Goal: Task Accomplishment & Management: Complete application form

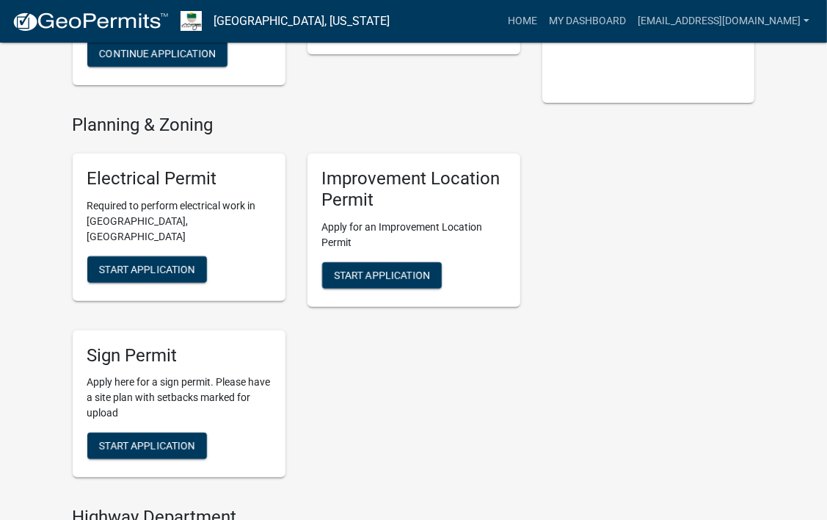
scroll to position [297, 0]
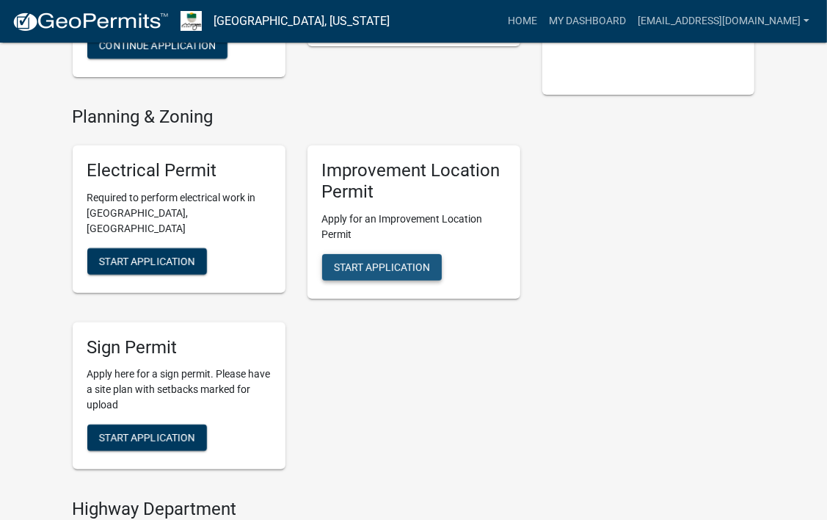
click at [394, 273] on button "Start Application" at bounding box center [382, 267] width 120 height 26
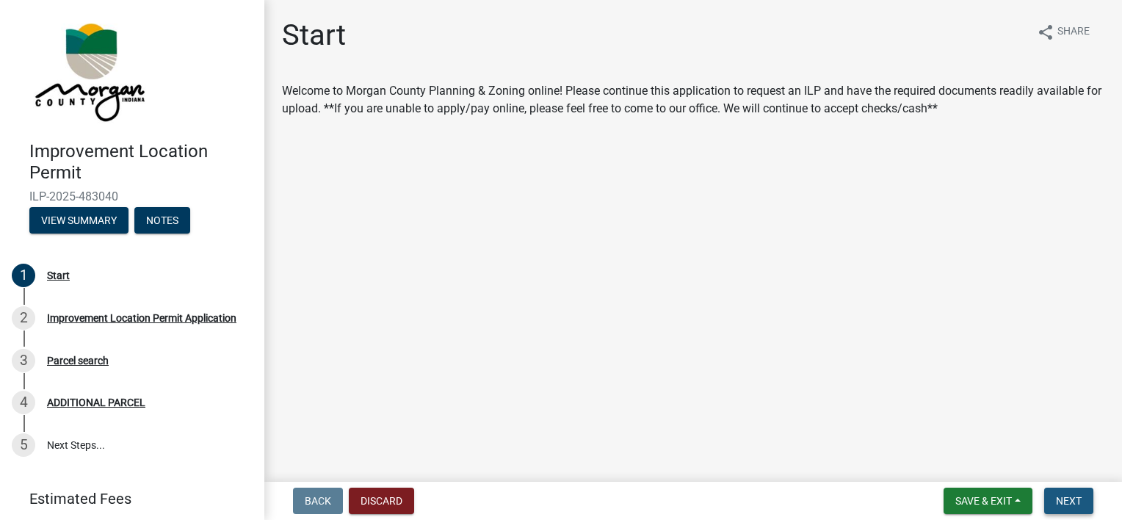
click at [827, 495] on span "Next" at bounding box center [1069, 501] width 26 height 12
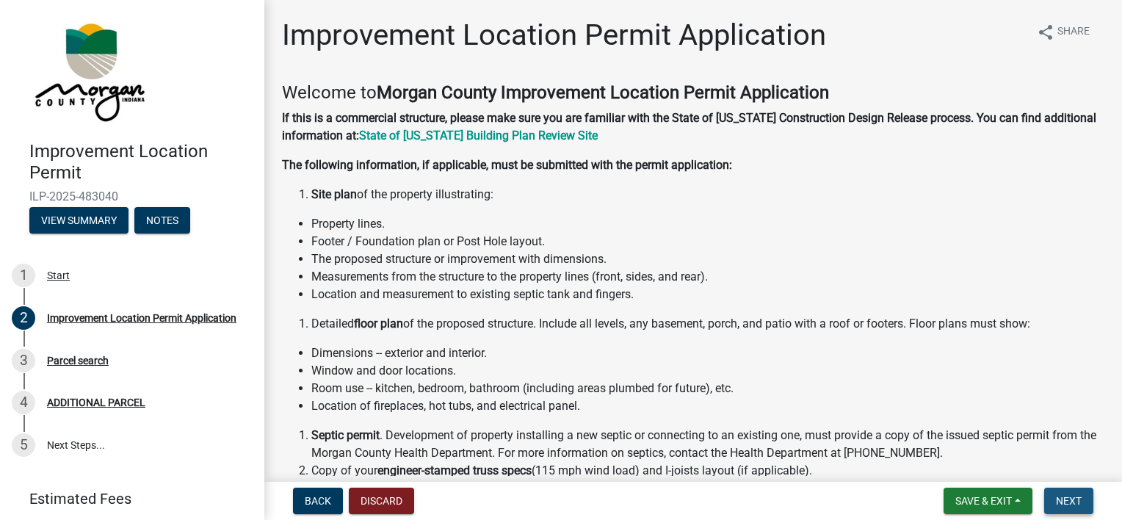
click at [827, 499] on span "Next" at bounding box center [1069, 501] width 26 height 12
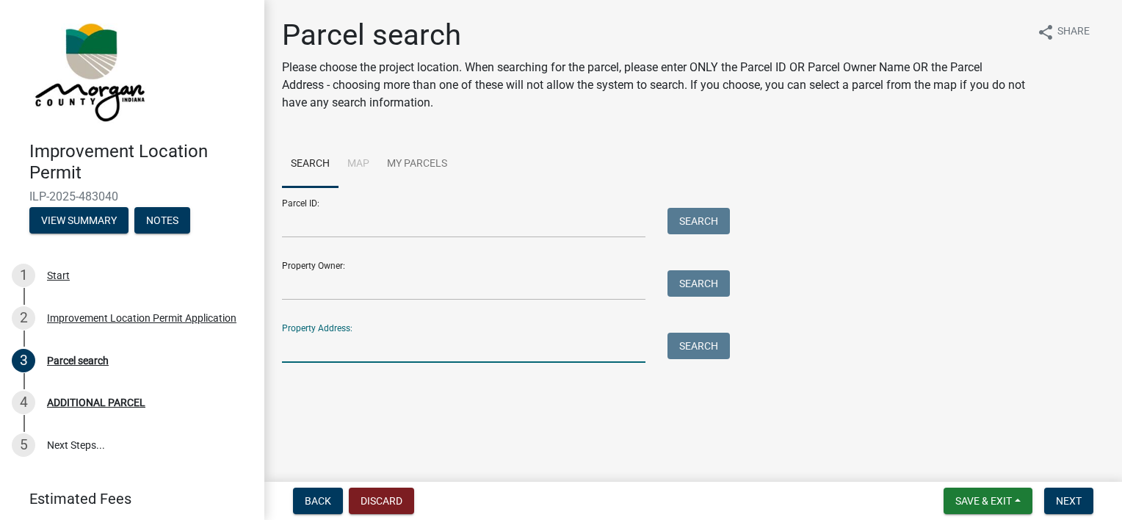
click at [391, 333] on input "Property Address:" at bounding box center [463, 348] width 363 height 30
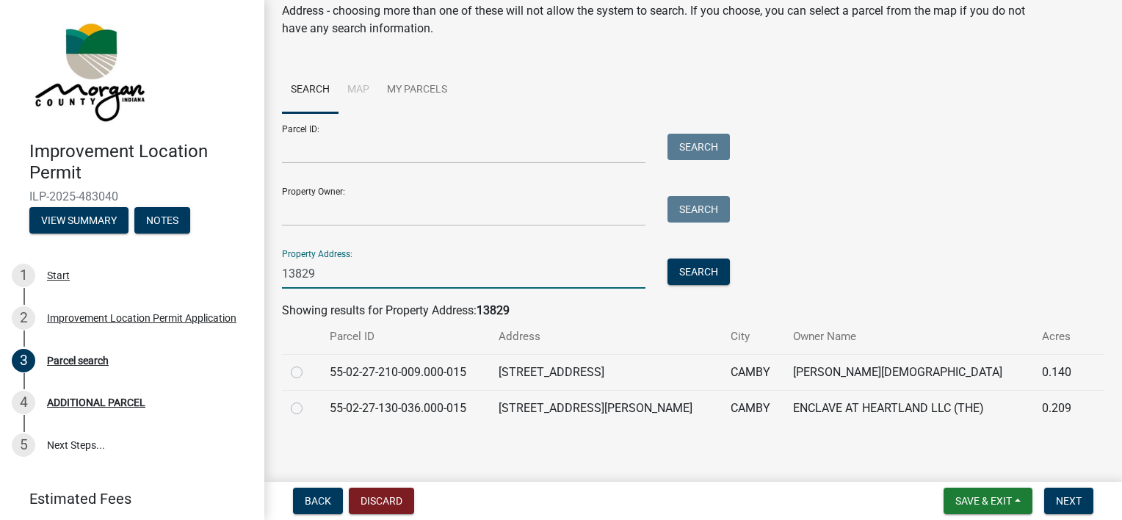
scroll to position [81, 0]
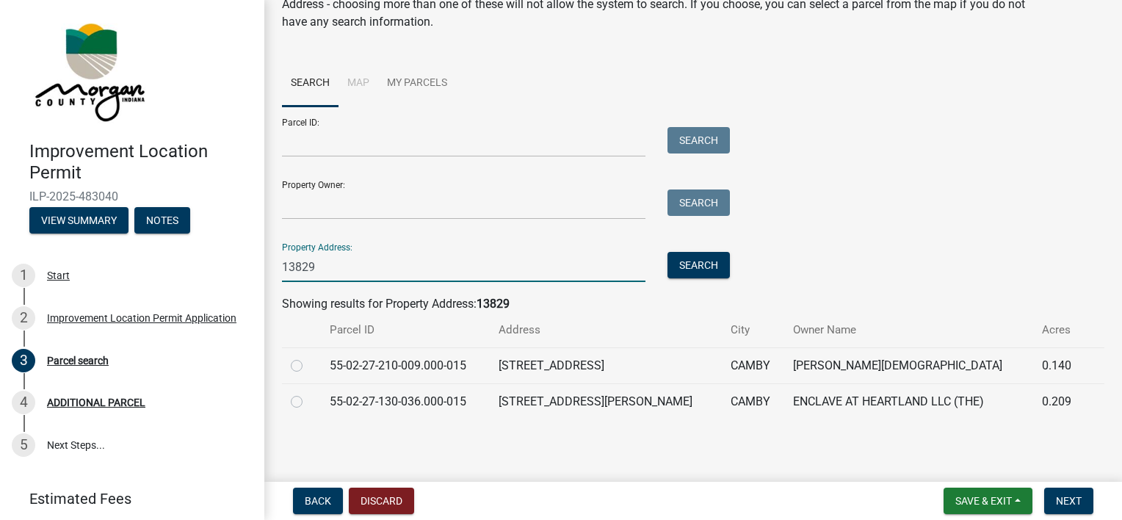
type input "13829"
click at [308, 393] on label at bounding box center [308, 393] width 0 height 0
click at [308, 402] on input "radio" at bounding box center [313, 398] width 10 height 10
radio input "true"
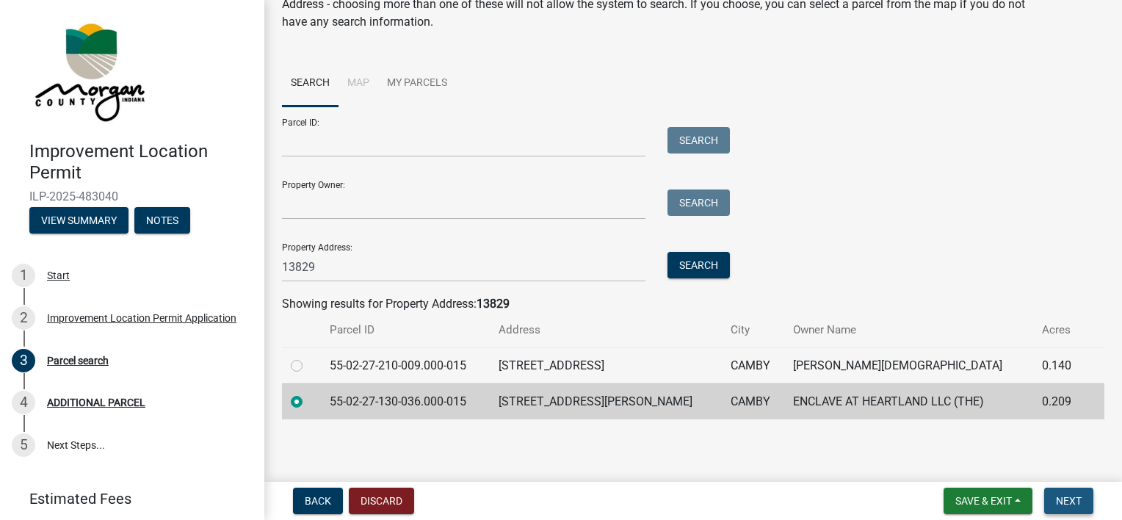
click at [827, 504] on button "Next" at bounding box center [1068, 500] width 49 height 26
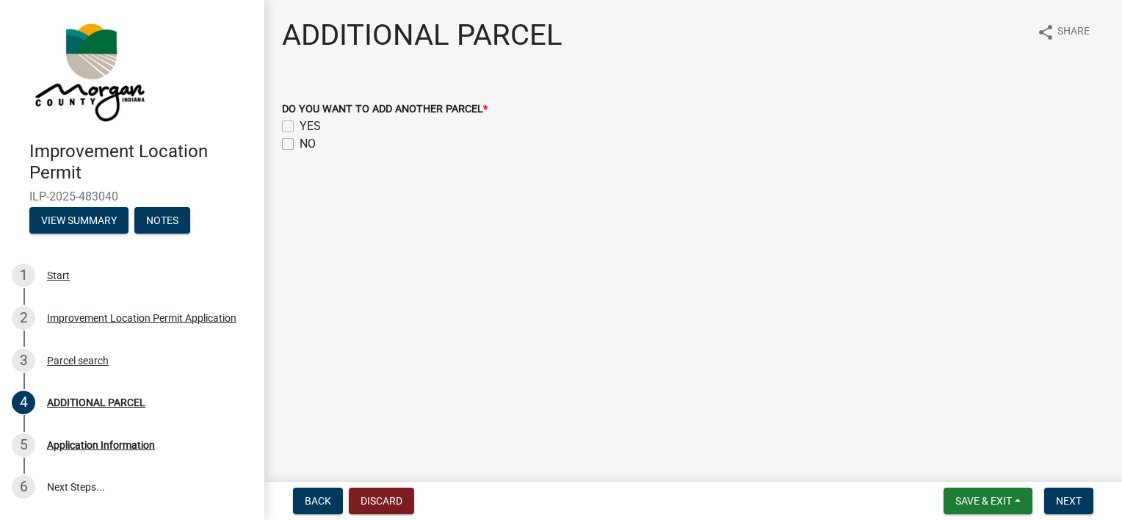
click at [300, 143] on label "NO" at bounding box center [308, 144] width 16 height 18
click at [300, 143] on input "NO" at bounding box center [305, 140] width 10 height 10
checkbox input "true"
checkbox input "false"
checkbox input "true"
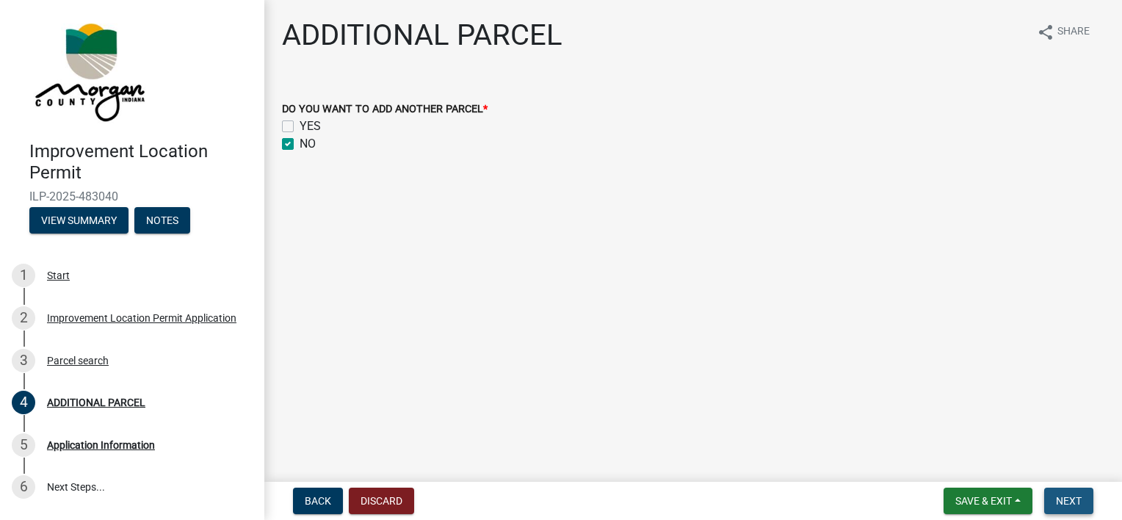
click at [827, 511] on button "Next" at bounding box center [1068, 500] width 49 height 26
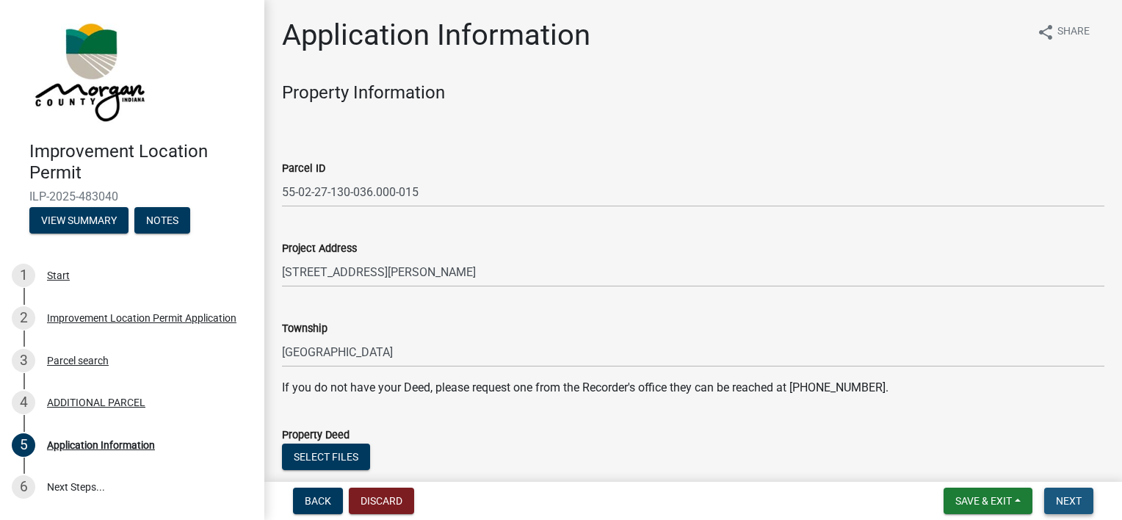
click at [827, 495] on button "Next" at bounding box center [1068, 500] width 49 height 26
click at [827, 501] on span "Next" at bounding box center [1069, 501] width 26 height 12
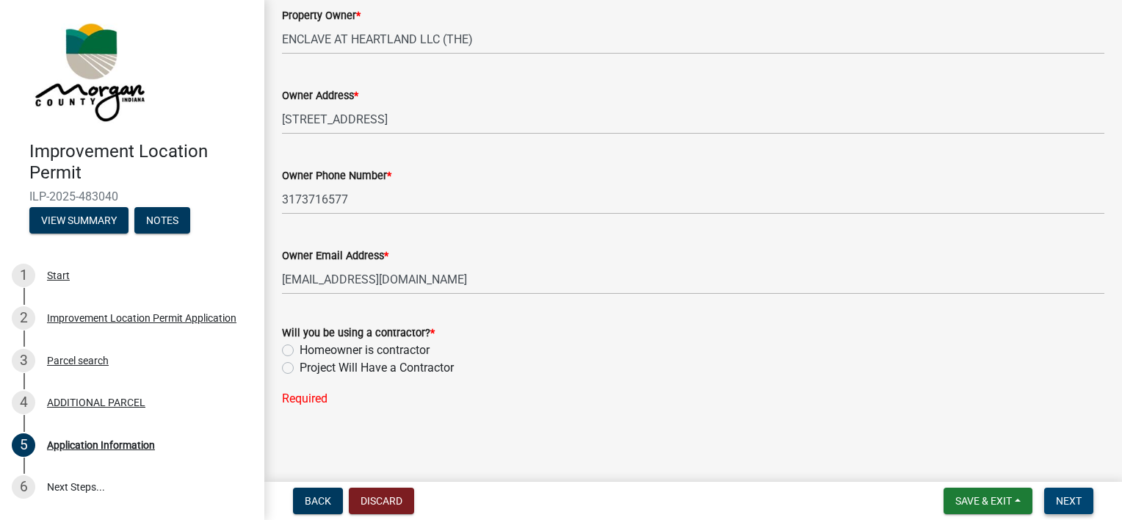
scroll to position [745, 0]
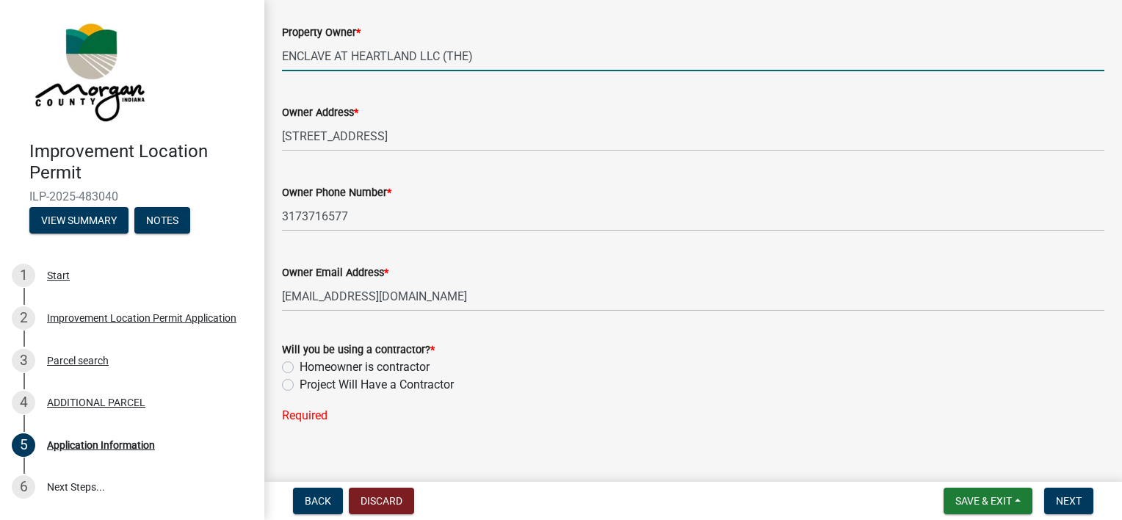
drag, startPoint x: 493, startPoint y: 57, endPoint x: 268, endPoint y: 73, distance: 226.0
type input "[PERSON_NAME] Homes"
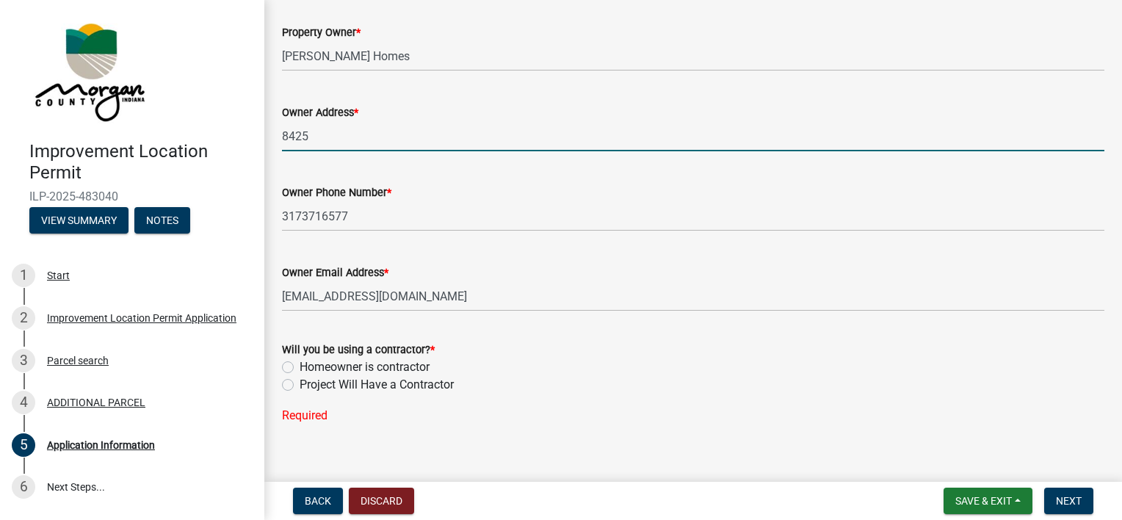
type input "[STREET_ADDRESS]"
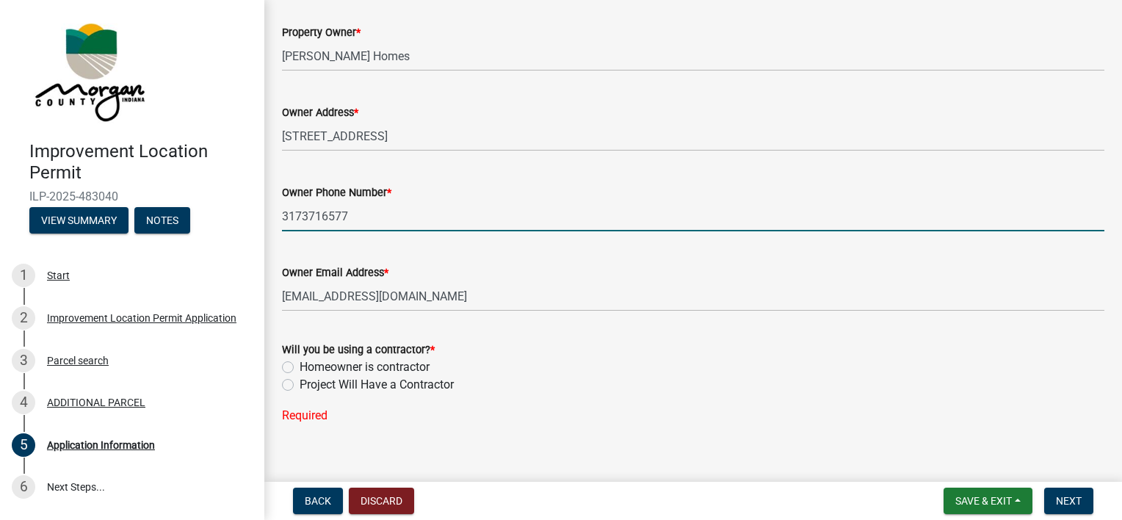
click at [411, 228] on input "3173716577" at bounding box center [693, 216] width 822 height 30
type input "3"
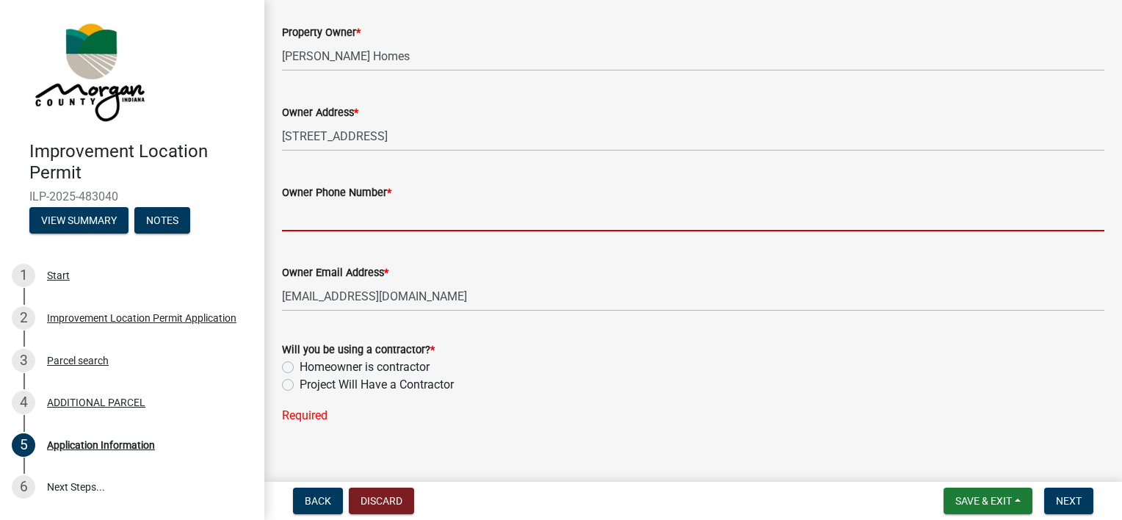
click at [373, 222] on input "Owner Phone Number *" at bounding box center [693, 216] width 822 height 30
type input "3176779720"
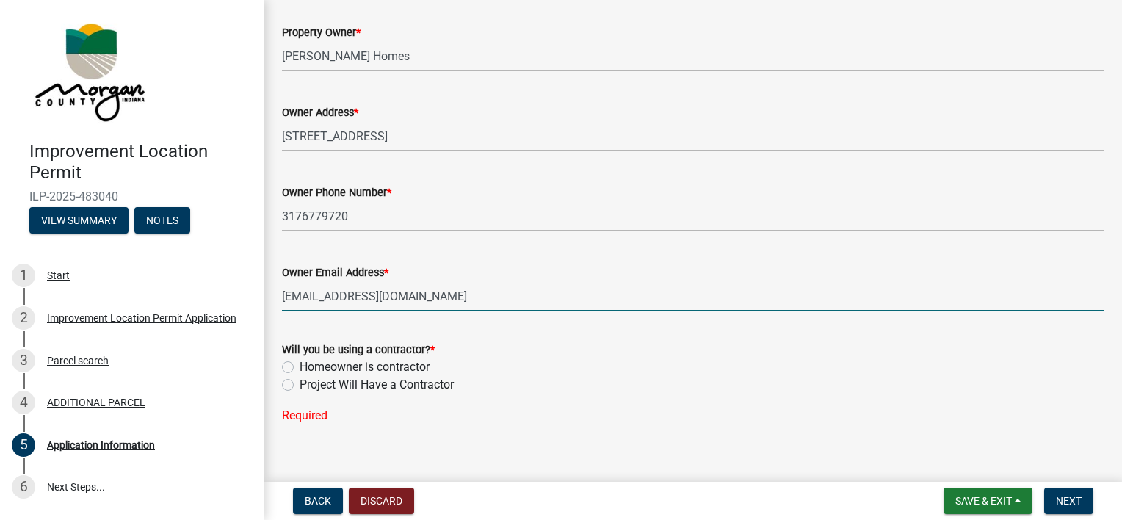
click at [431, 300] on input "[EMAIL_ADDRESS][DOMAIN_NAME]" at bounding box center [693, 296] width 822 height 30
drag, startPoint x: 431, startPoint y: 300, endPoint x: 261, endPoint y: 295, distance: 169.7
click at [261, 295] on div "Improvement Location Permit ILP-2025-483040 View Summary Notes 1 Start 2 Improv…" at bounding box center [561, 260] width 1122 height 520
type input "[EMAIL_ADDRESS][DOMAIN_NAME]"
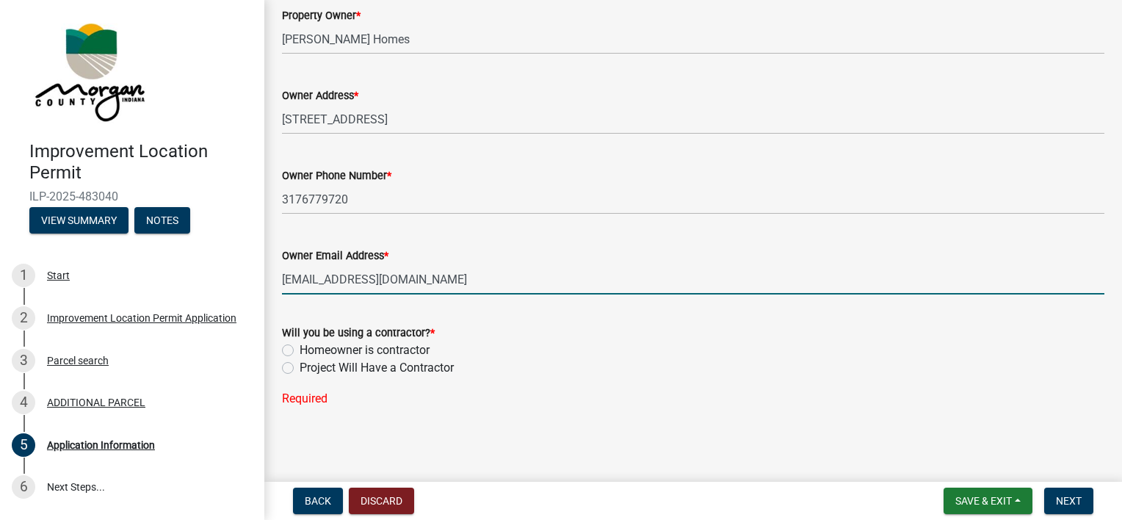
click at [295, 350] on div "Homeowner is contractor" at bounding box center [693, 350] width 822 height 18
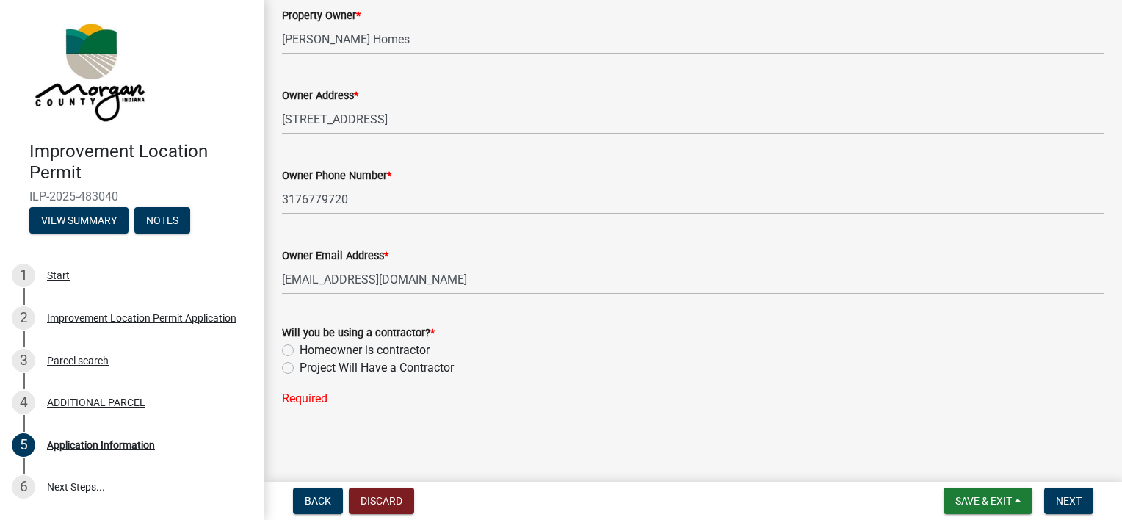
click at [280, 350] on div "Will you be using a contractor? * Homeowner is contractor Project Will Have a C…" at bounding box center [693, 356] width 844 height 101
click at [300, 352] on label "Homeowner is contractor" at bounding box center [365, 350] width 130 height 18
click at [300, 351] on input "Homeowner is contractor" at bounding box center [305, 346] width 10 height 10
radio input "true"
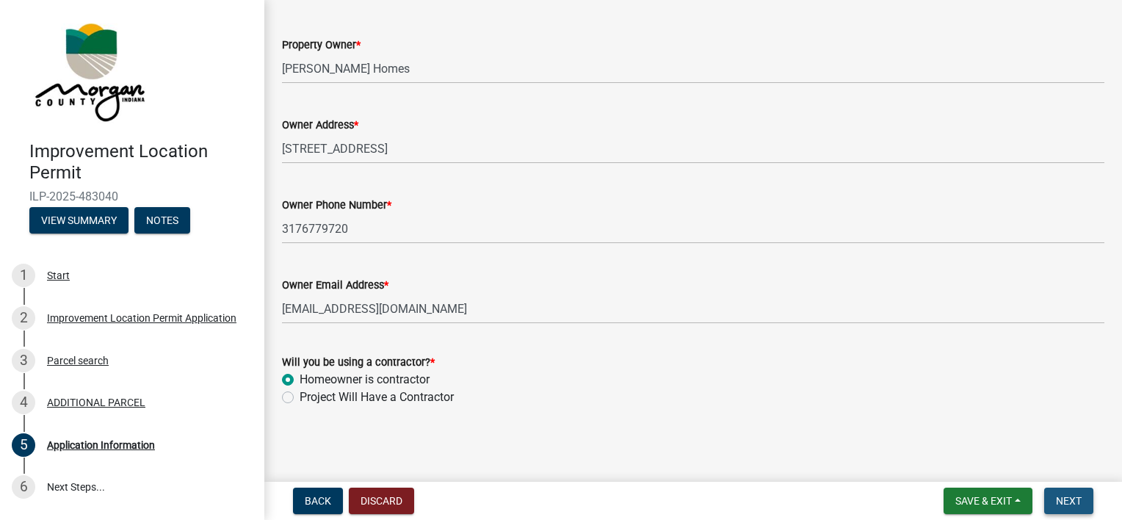
click at [827, 507] on button "Next" at bounding box center [1068, 500] width 49 height 26
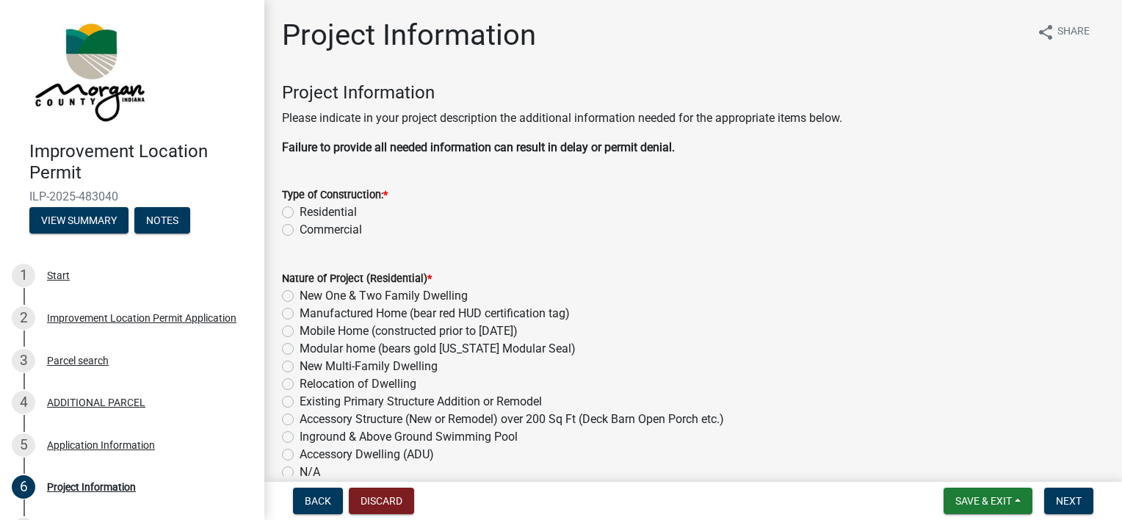
click at [300, 209] on label "Residential" at bounding box center [328, 212] width 57 height 18
click at [300, 209] on input "Residential" at bounding box center [305, 208] width 10 height 10
radio input "true"
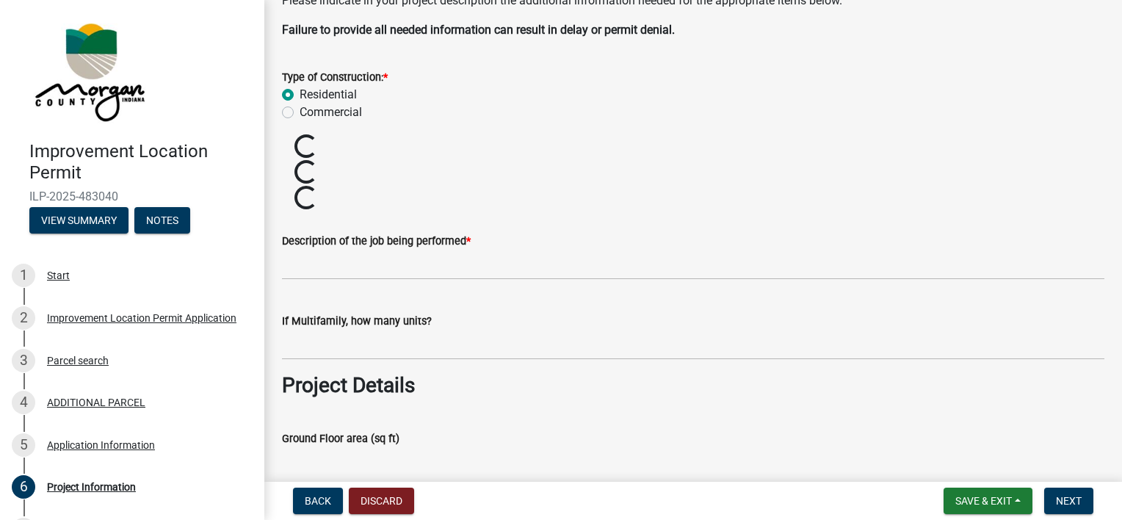
scroll to position [118, 0]
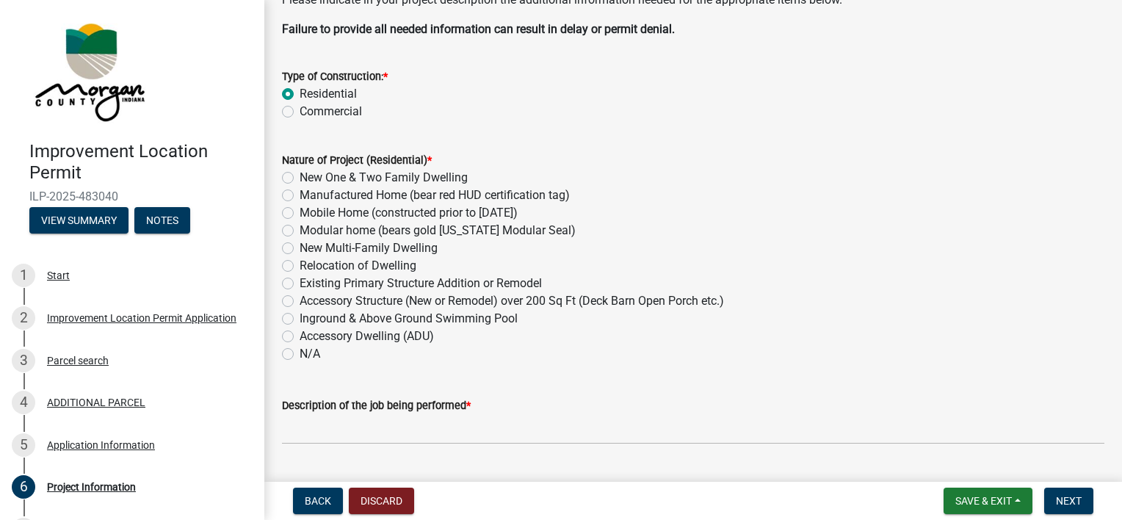
click at [300, 178] on label "New One & Two Family Dwelling" at bounding box center [384, 178] width 168 height 18
click at [300, 178] on input "New One & Two Family Dwelling" at bounding box center [305, 174] width 10 height 10
radio input "true"
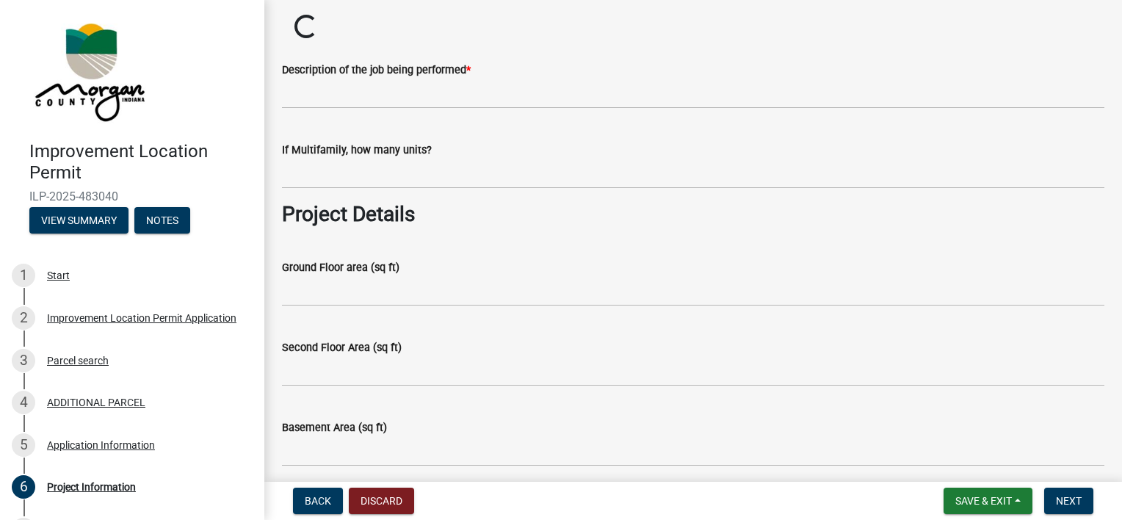
scroll to position [474, 0]
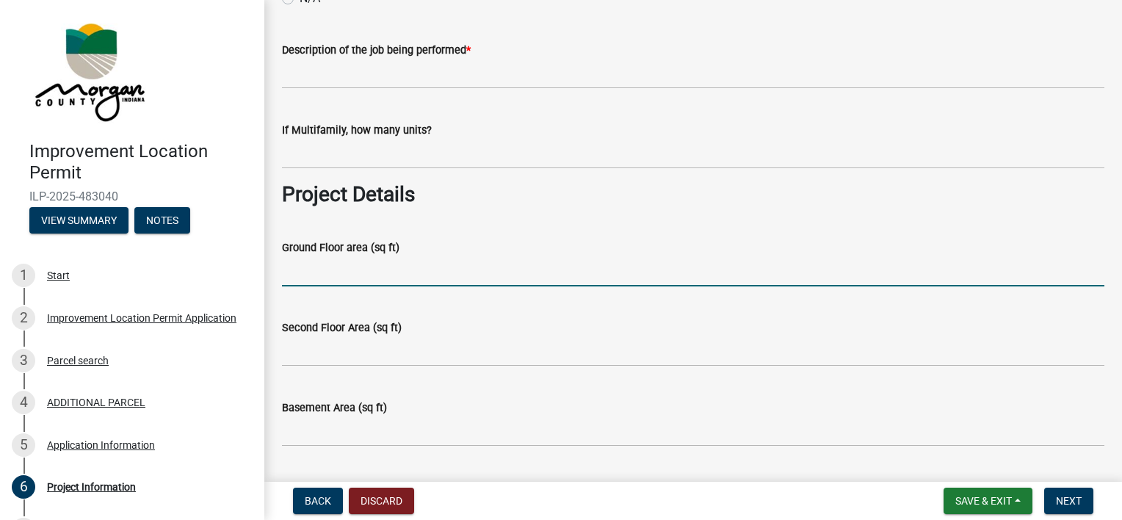
click at [352, 275] on input "Ground Floor area (sq ft)" at bounding box center [693, 271] width 822 height 30
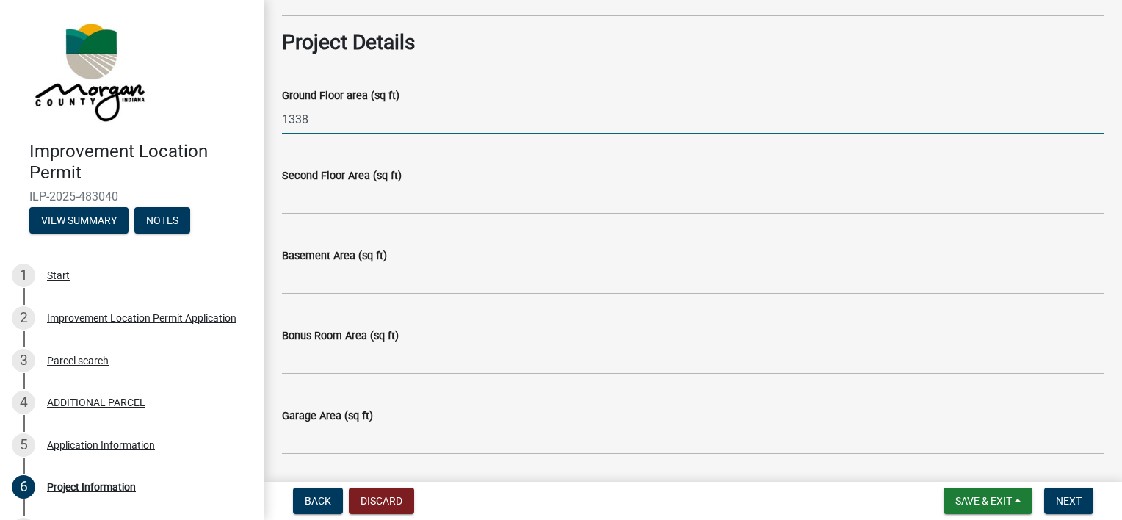
scroll to position [628, 0]
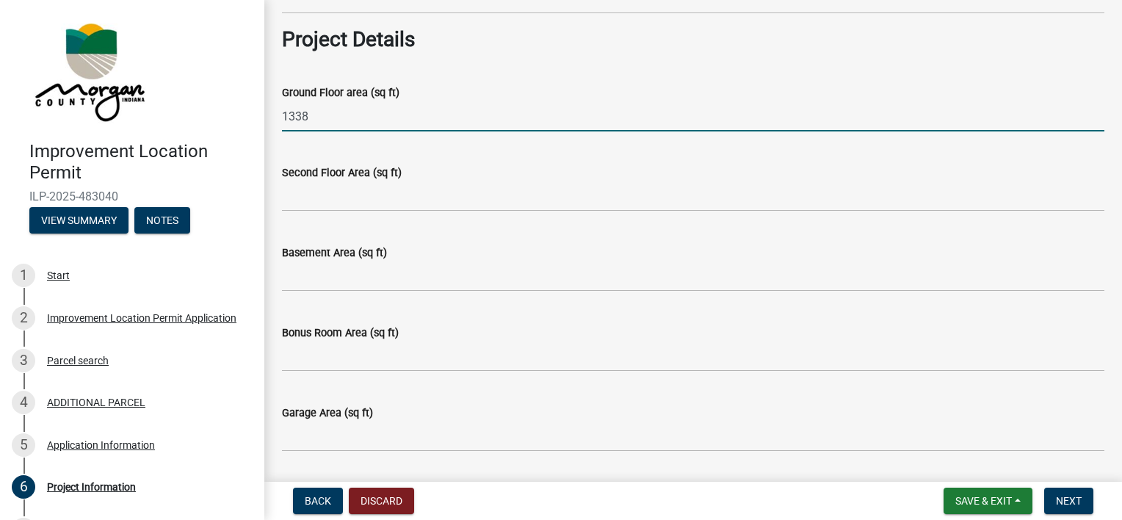
type input "1338"
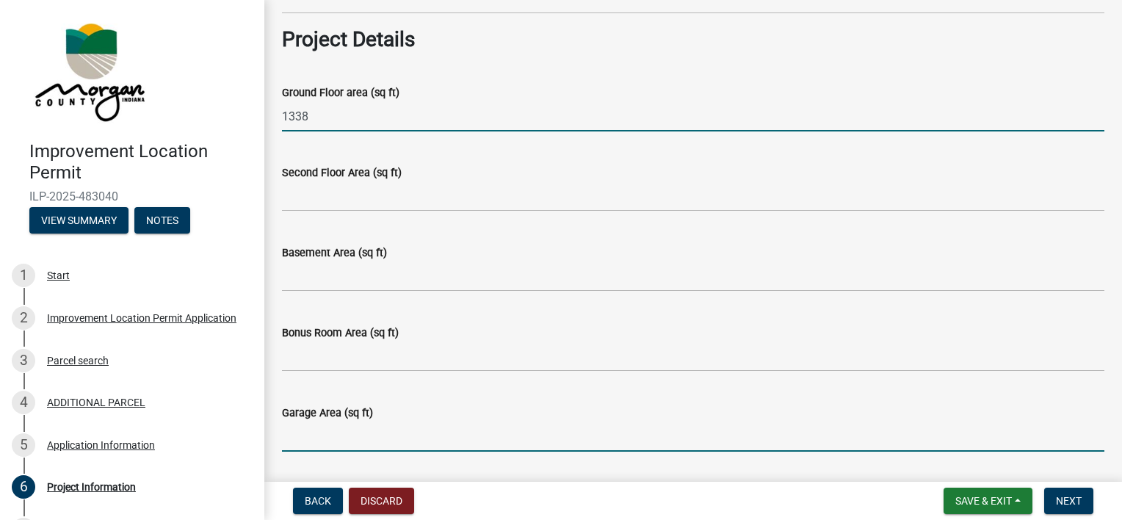
click at [329, 430] on input "Garage Area (sq ft)" at bounding box center [693, 436] width 822 height 30
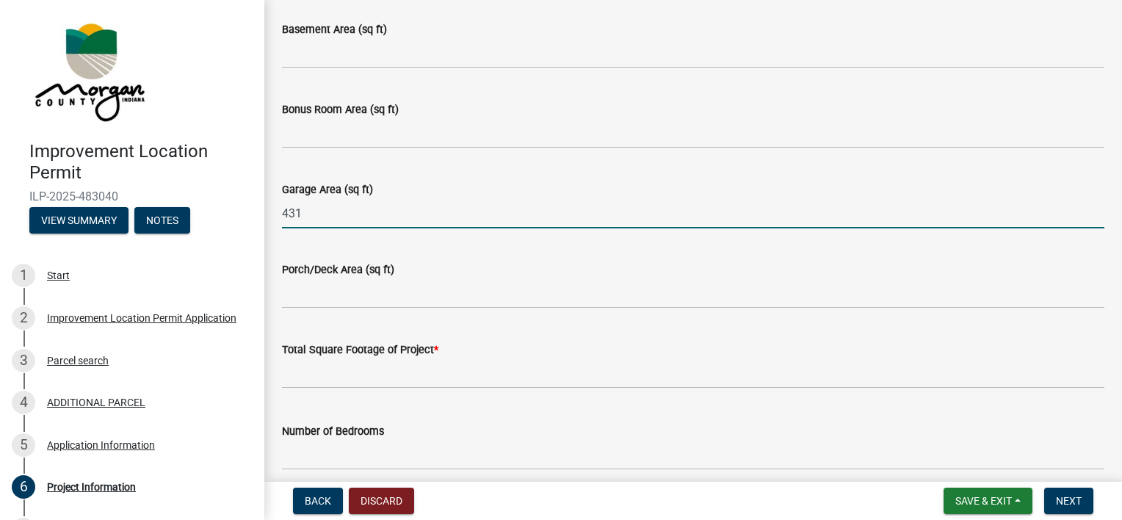
scroll to position [873, 0]
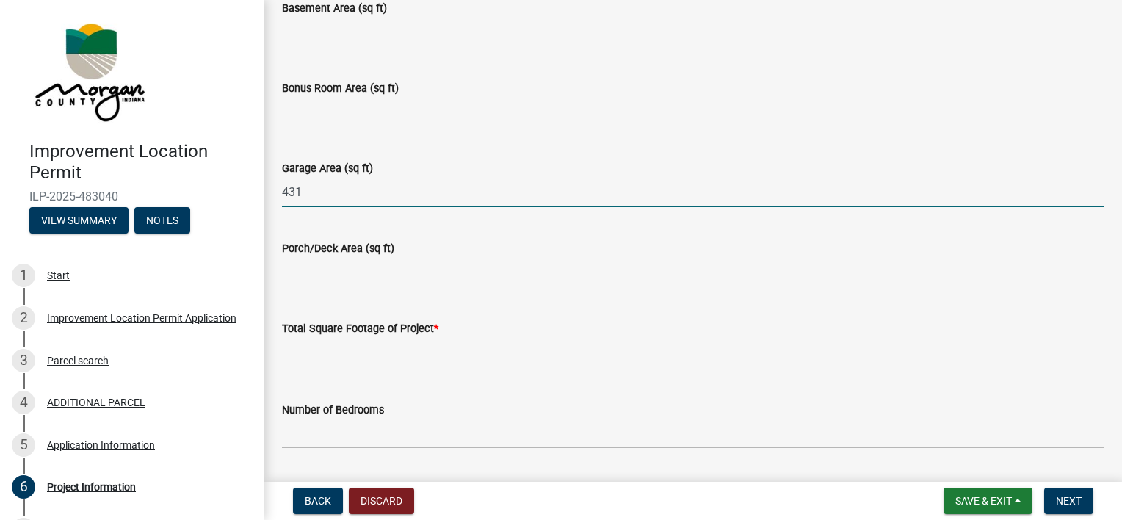
type input "431"
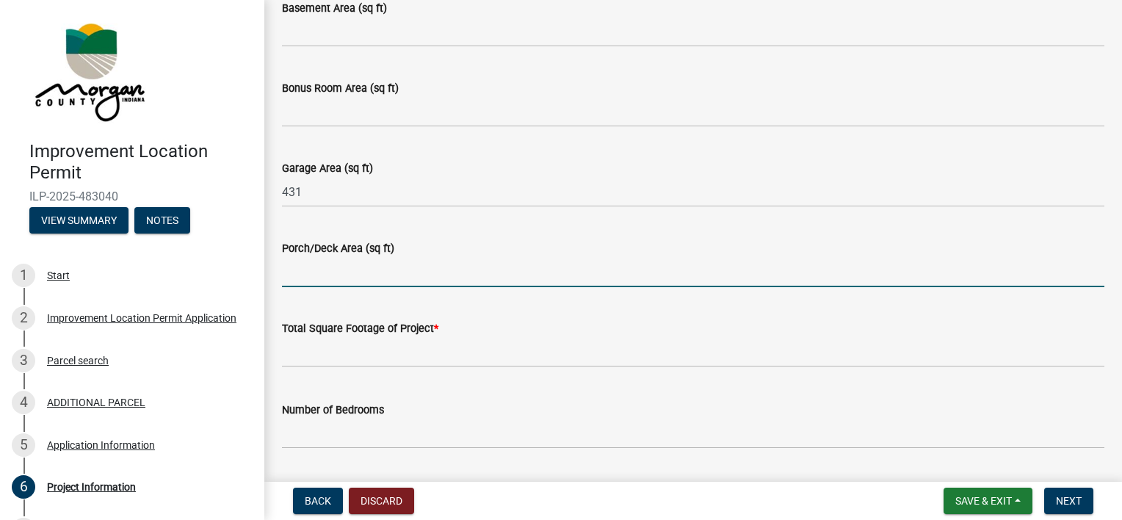
click at [332, 269] on input "Porch/Deck Area (sq ft)" at bounding box center [693, 272] width 822 height 30
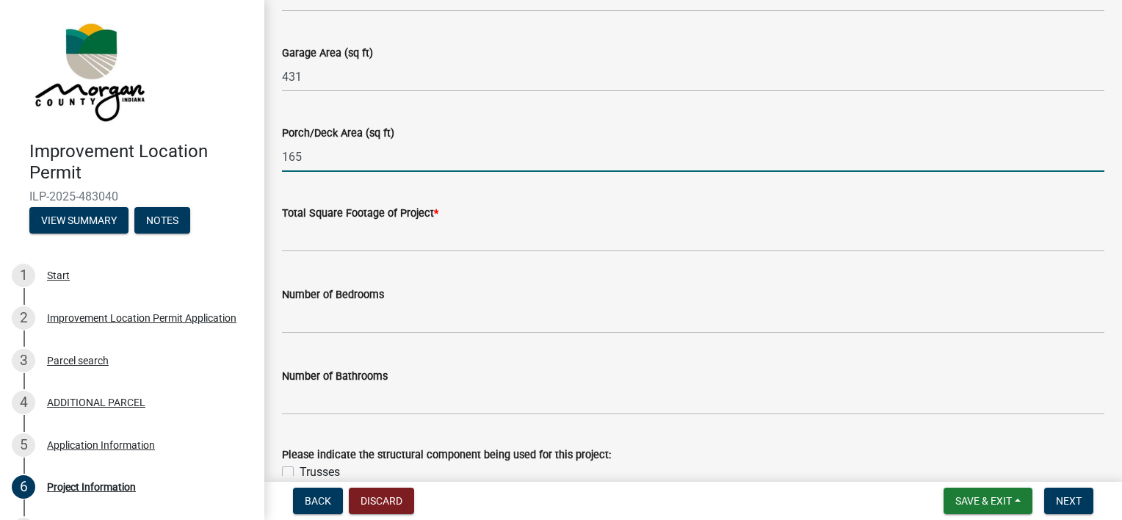
scroll to position [990, 0]
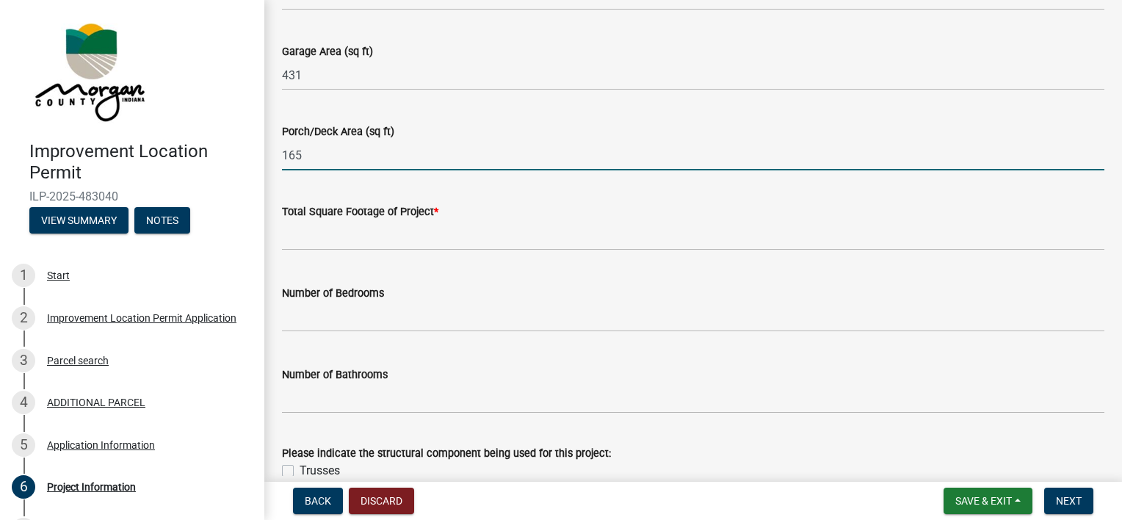
type input "165"
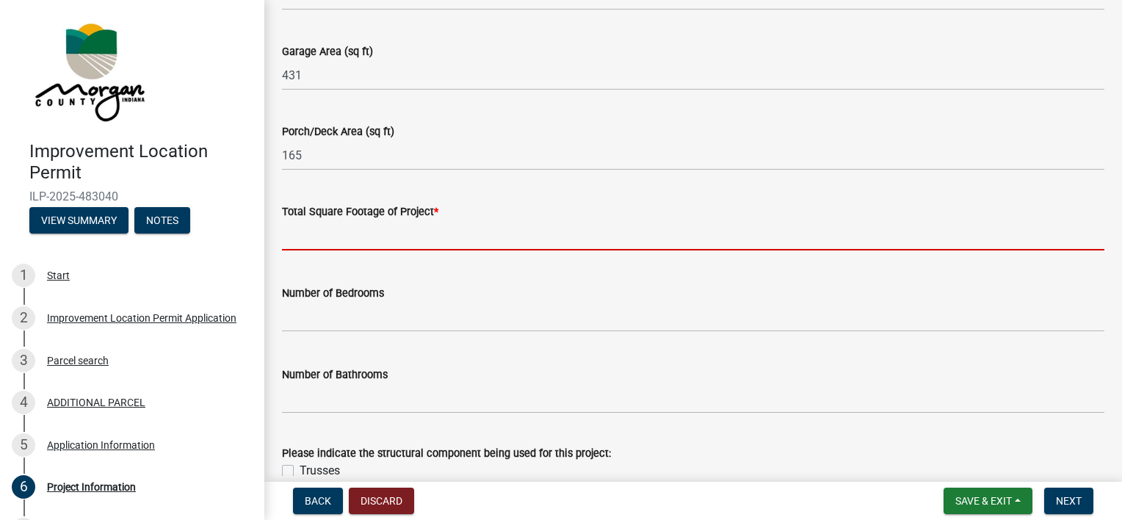
click at [366, 235] on input "text" at bounding box center [693, 235] width 822 height 30
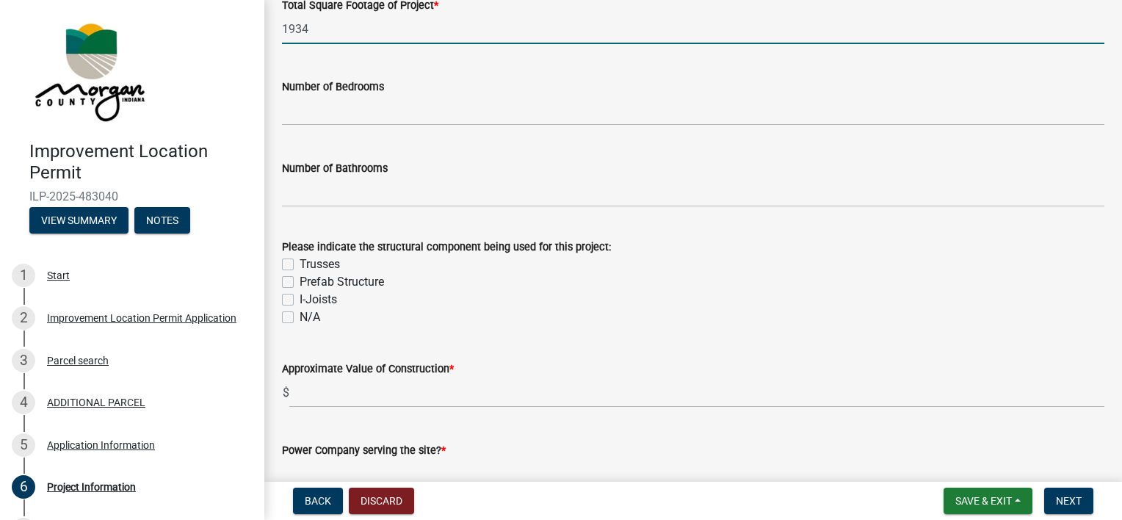
scroll to position [1204, 0]
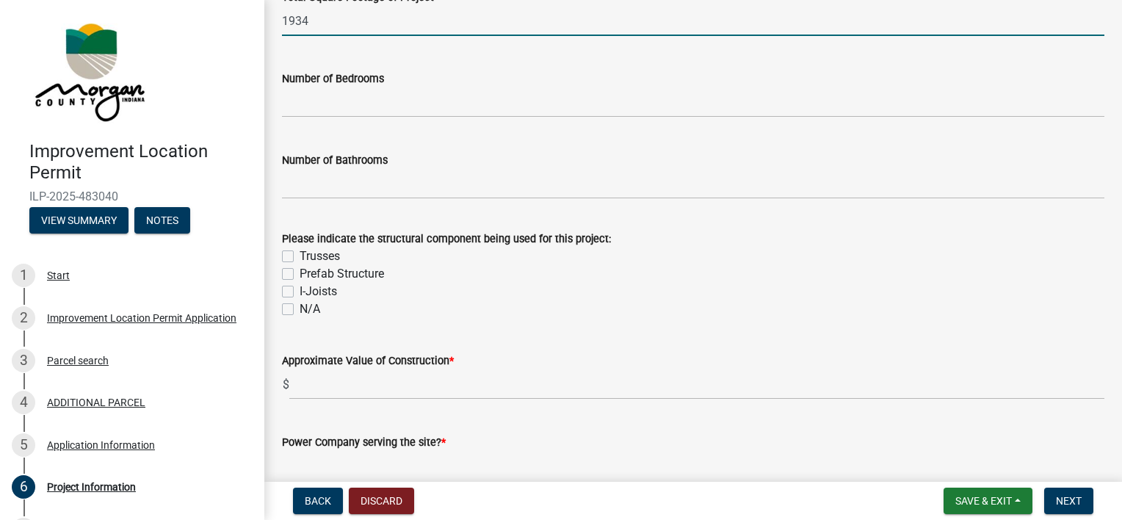
type input "1934"
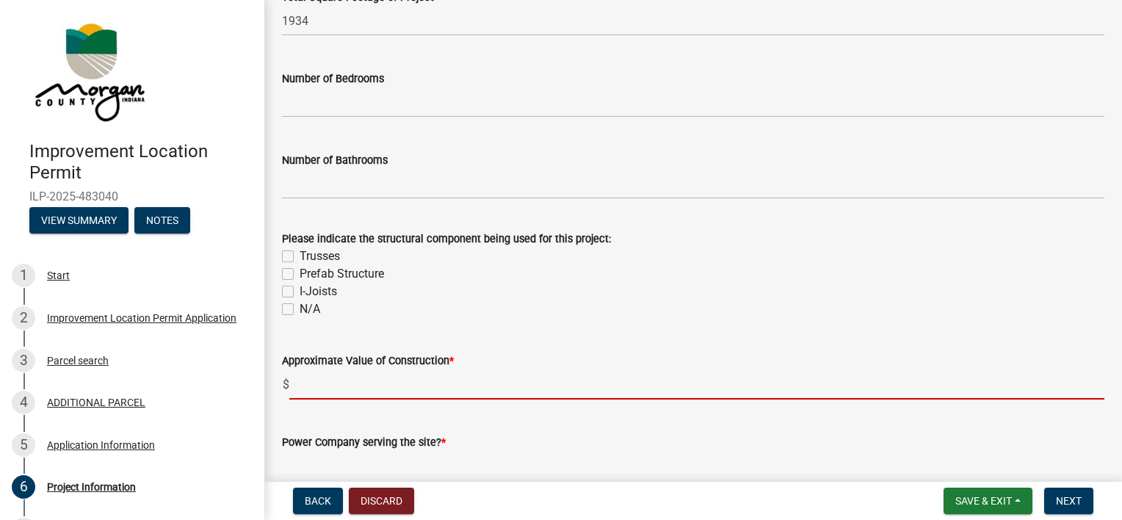
click at [352, 376] on input "text" at bounding box center [696, 384] width 815 height 30
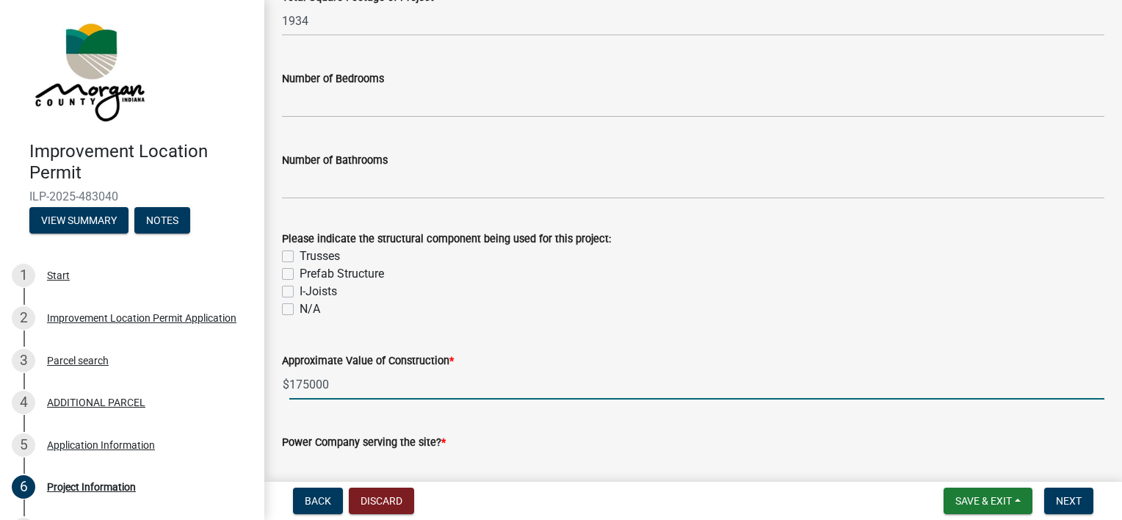
type input "175000"
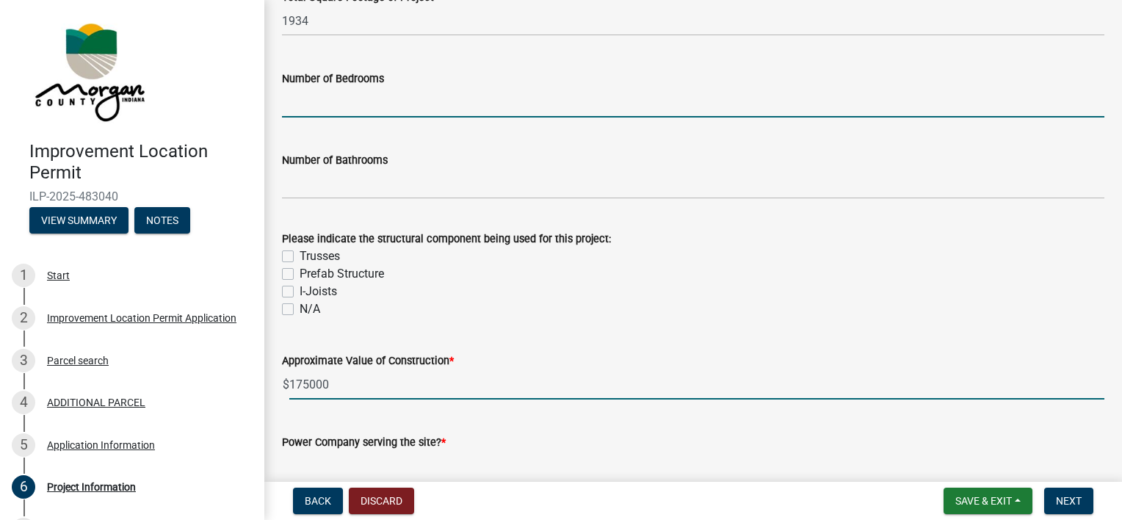
click at [323, 100] on input "text" at bounding box center [693, 102] width 822 height 30
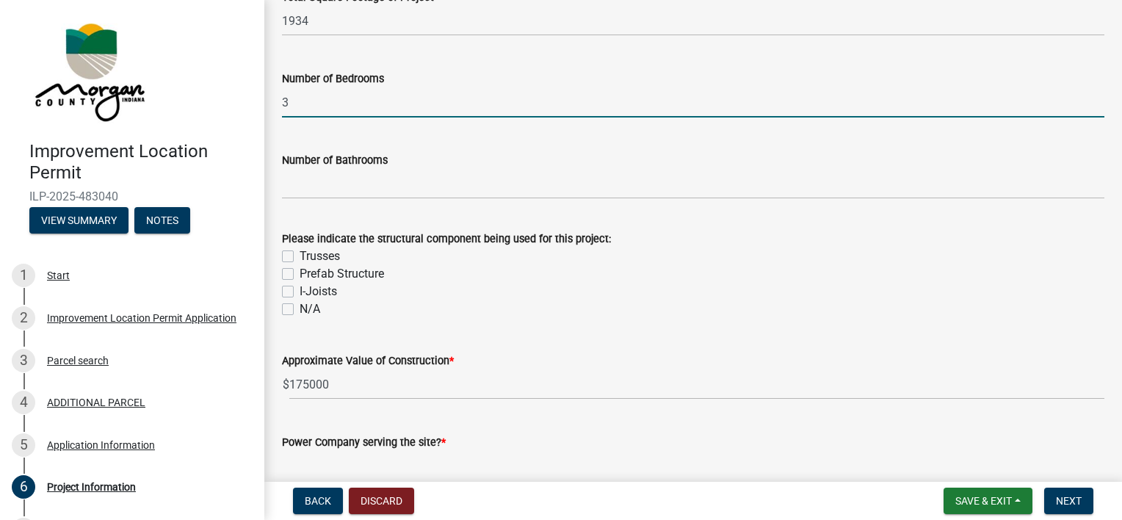
type input "3"
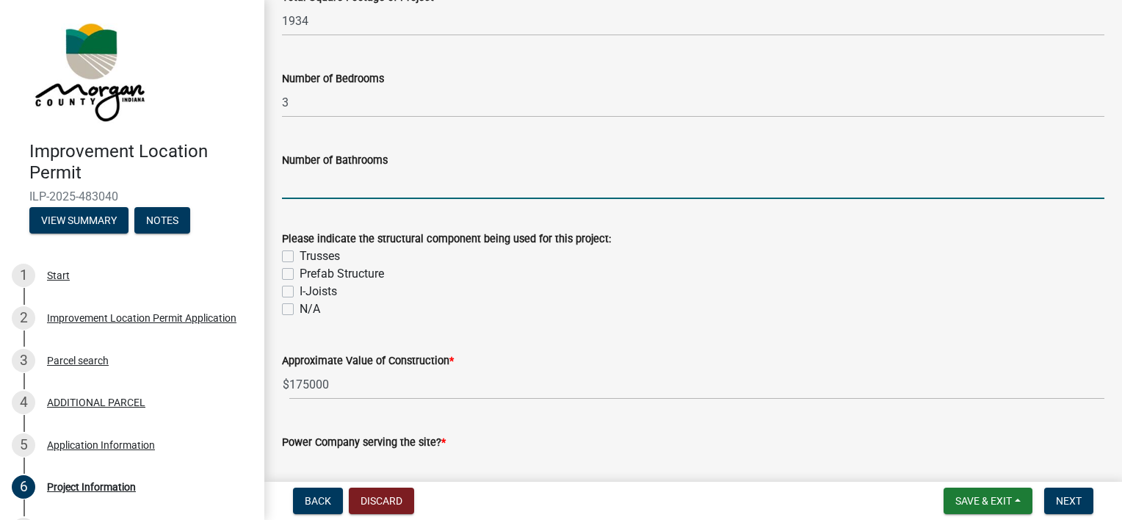
click at [334, 185] on input "text" at bounding box center [693, 184] width 822 height 30
type input "2"
click at [664, 349] on div "Approximate Value of Construction * $ 175000" at bounding box center [693, 365] width 822 height 68
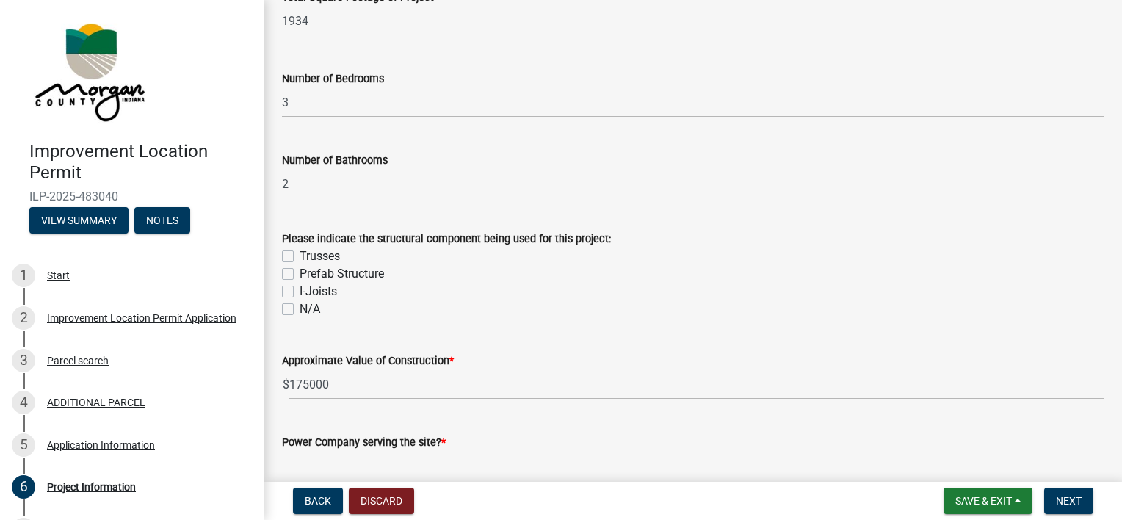
click at [300, 255] on label "Trusses" at bounding box center [320, 256] width 40 height 18
click at [300, 255] on input "Trusses" at bounding box center [305, 252] width 10 height 10
checkbox input "true"
checkbox input "false"
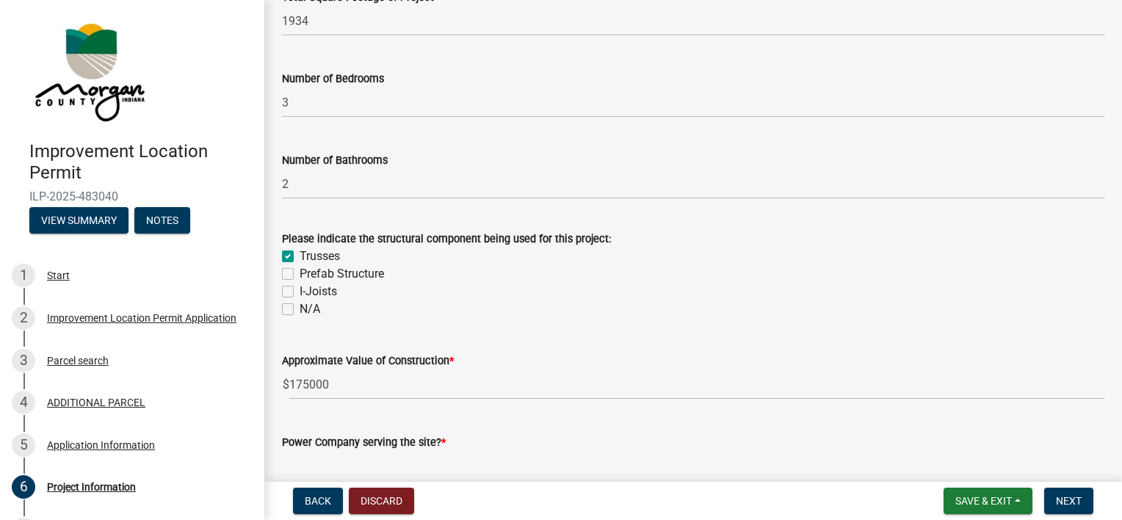
checkbox input "false"
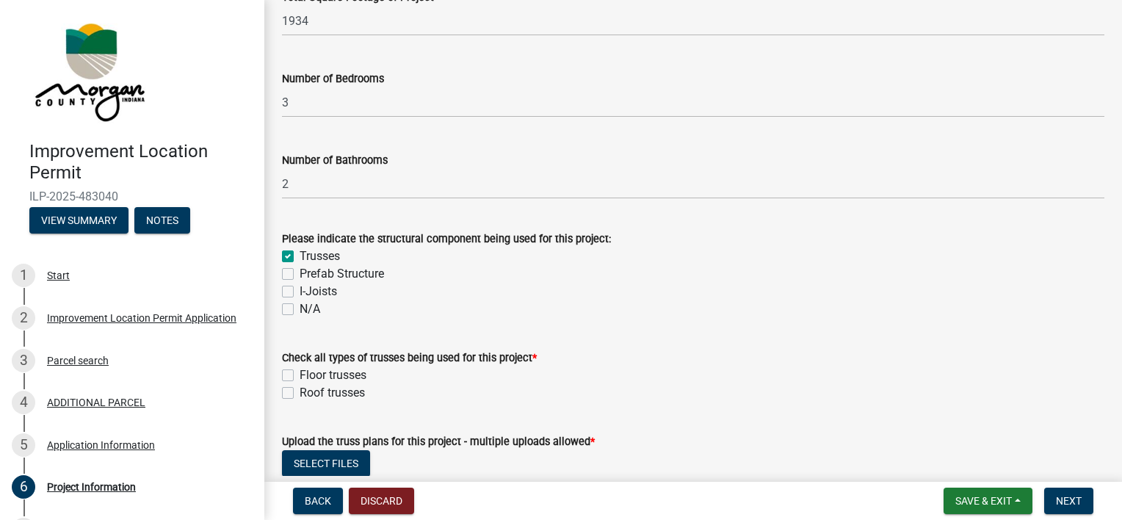
click at [300, 392] on label "Roof trusses" at bounding box center [332, 393] width 65 height 18
click at [300, 392] on input "Roof trusses" at bounding box center [305, 389] width 10 height 10
checkbox input "true"
checkbox input "false"
click at [300, 392] on label "Roof trusses" at bounding box center [332, 393] width 65 height 18
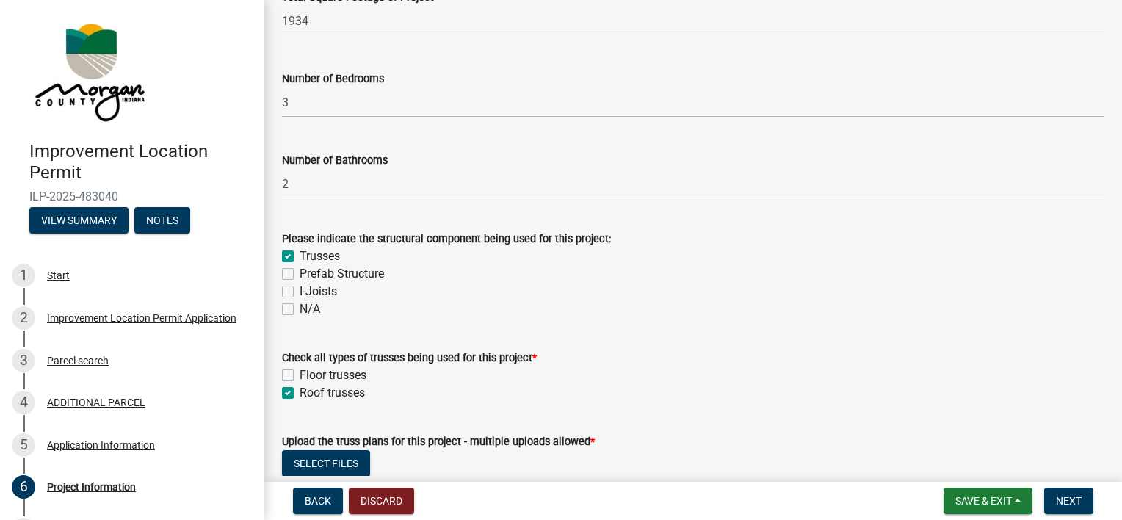
click at [300, 392] on input "Roof trusses" at bounding box center [305, 389] width 10 height 10
checkbox input "false"
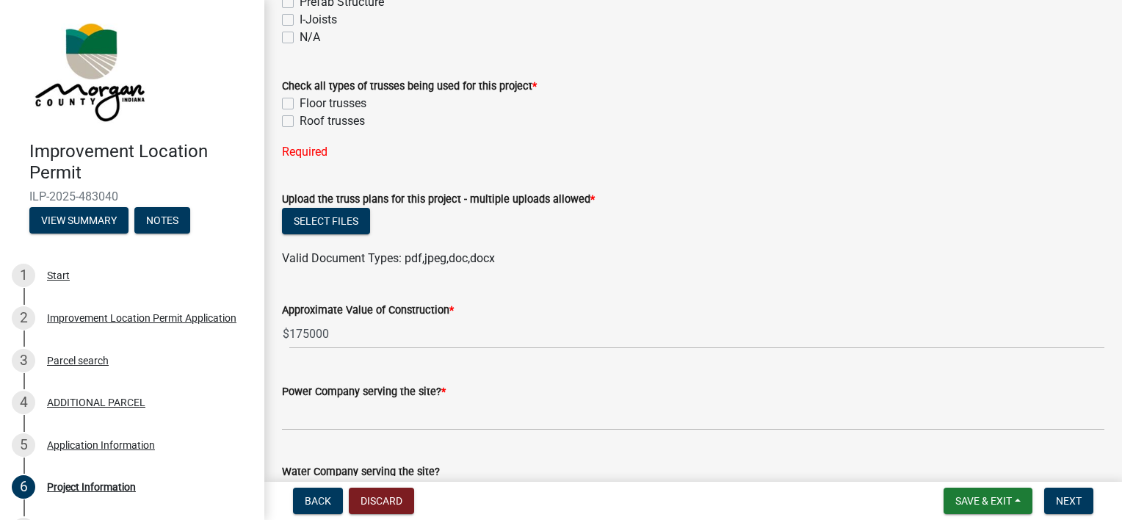
scroll to position [1479, 0]
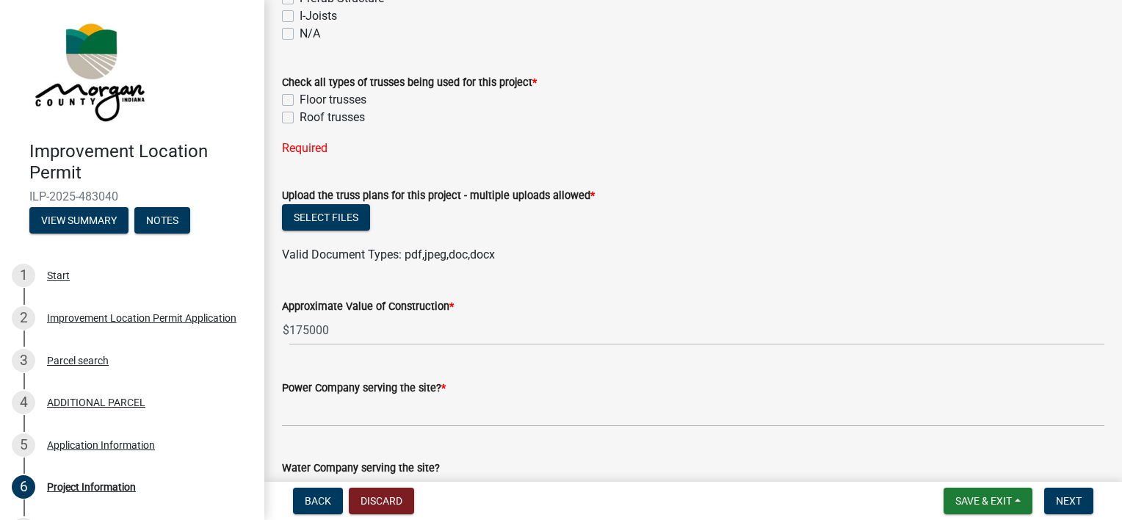
click at [300, 116] on label "Roof trusses" at bounding box center [332, 118] width 65 height 18
click at [300, 116] on input "Roof trusses" at bounding box center [305, 114] width 10 height 10
checkbox input "true"
checkbox input "false"
checkbox input "true"
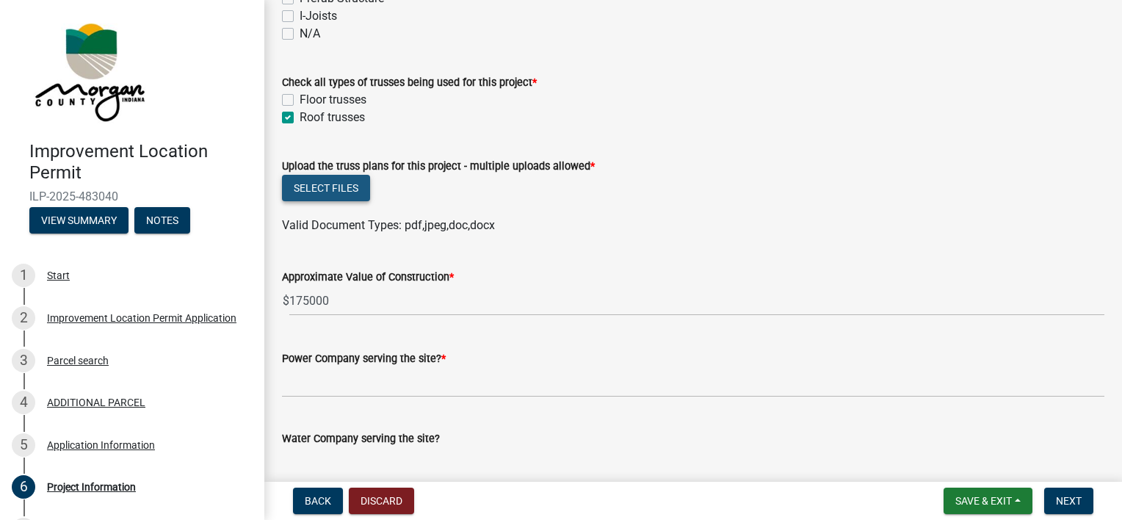
click at [330, 185] on button "Select files" at bounding box center [326, 188] width 88 height 26
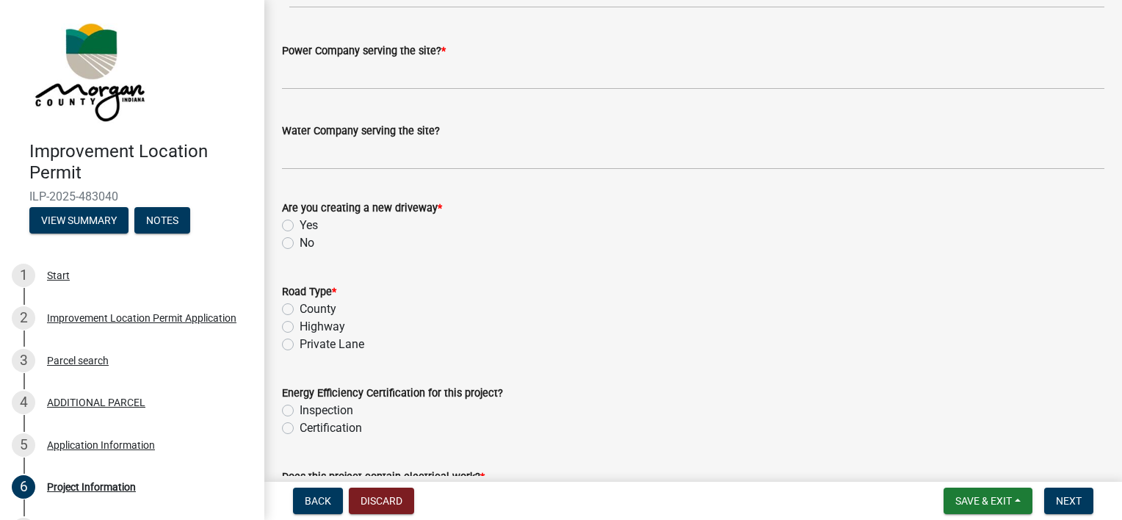
scroll to position [1790, 0]
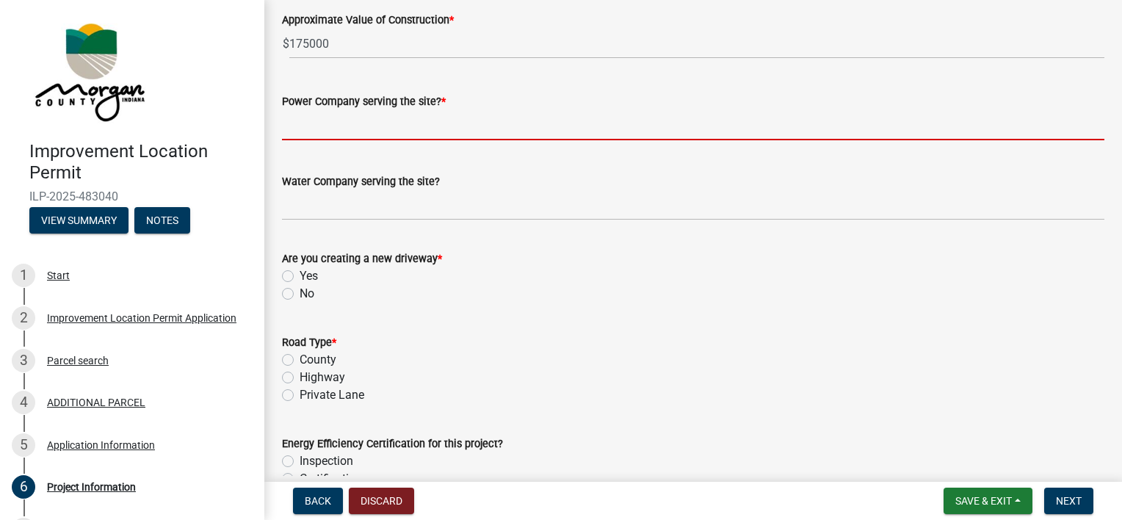
click at [300, 129] on input "Power Company serving the site? *" at bounding box center [693, 125] width 822 height 30
type input "AES"
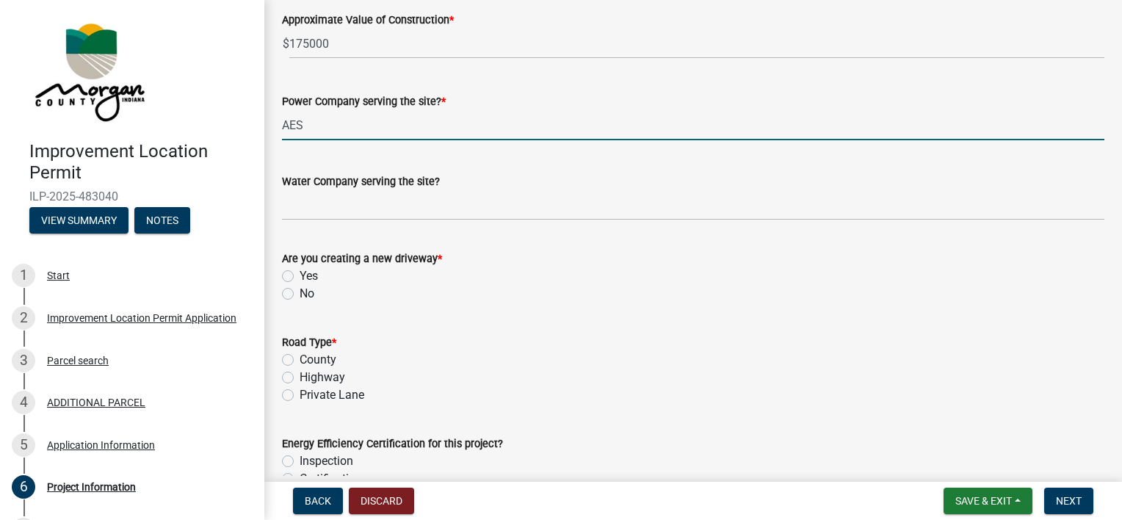
click at [300, 278] on label "Yes" at bounding box center [309, 276] width 18 height 18
click at [300, 277] on input "Yes" at bounding box center [305, 272] width 10 height 10
radio input "true"
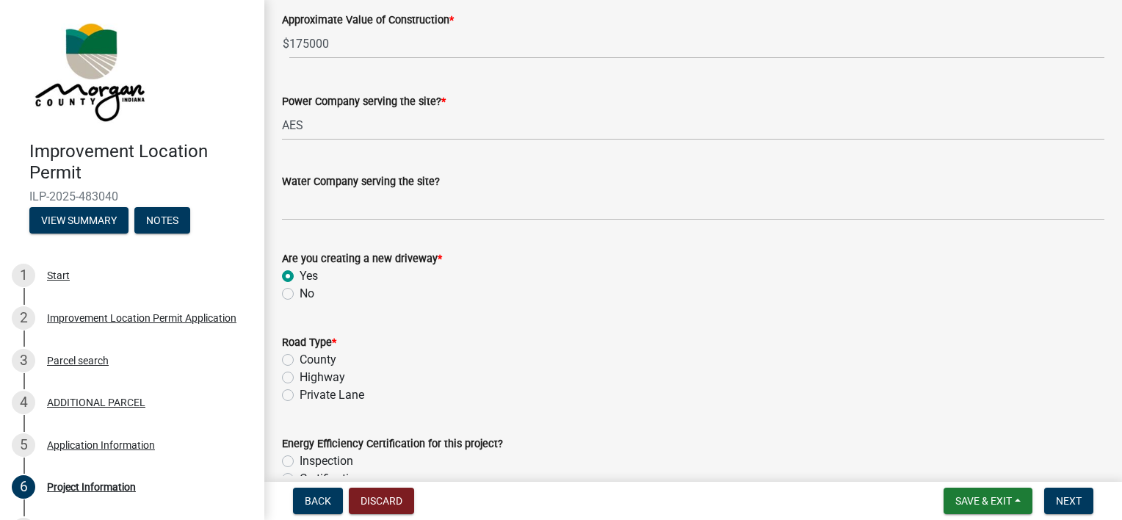
click at [300, 394] on label "Private Lane" at bounding box center [332, 395] width 65 height 18
click at [300, 394] on input "Private Lane" at bounding box center [305, 391] width 10 height 10
radio input "true"
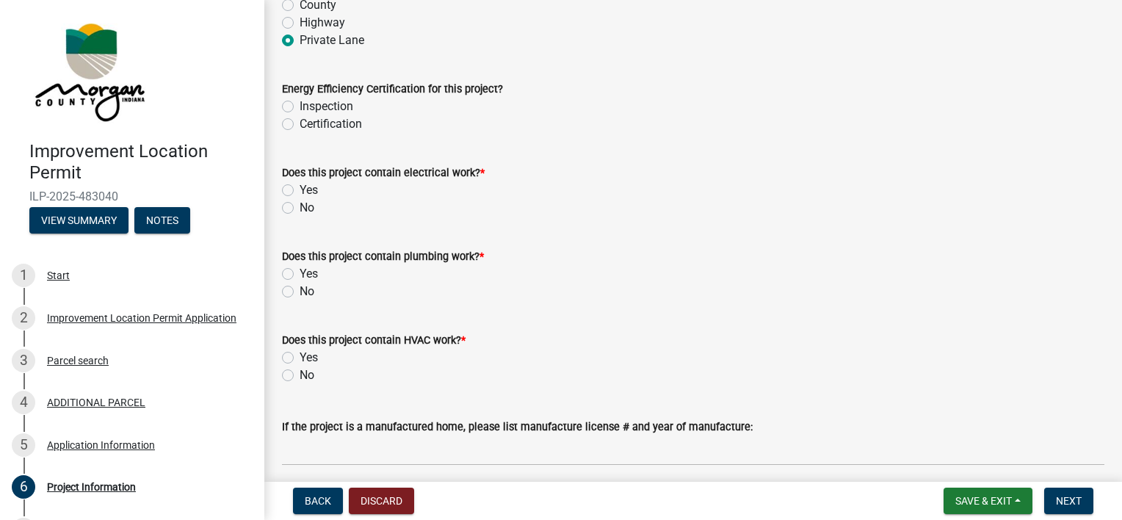
scroll to position [2145, 0]
click at [300, 123] on label "Certification" at bounding box center [331, 124] width 62 height 18
click at [300, 123] on input "Certification" at bounding box center [305, 120] width 10 height 10
radio input "true"
click at [300, 192] on label "Yes" at bounding box center [309, 190] width 18 height 18
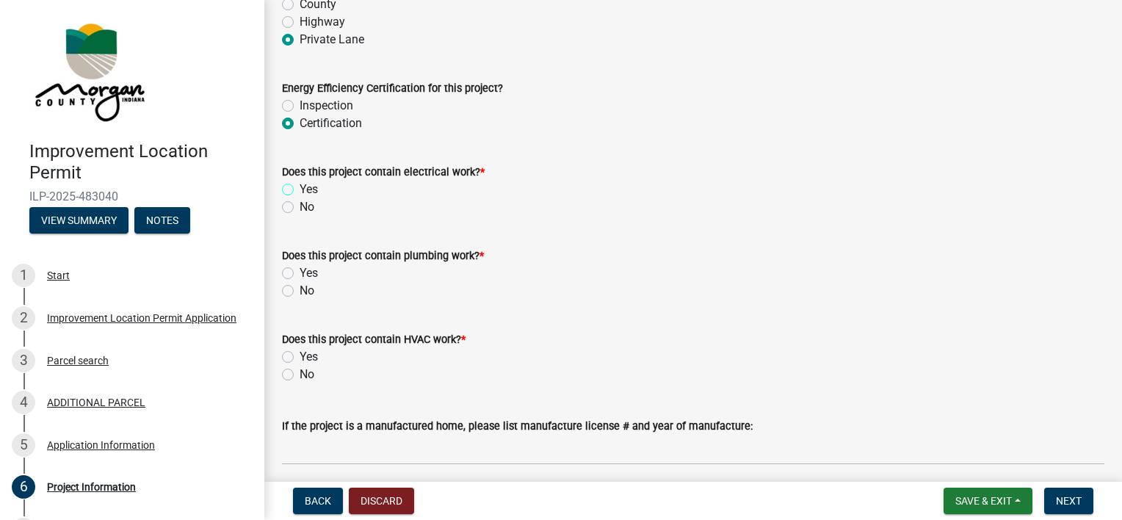
click at [300, 190] on input "Yes" at bounding box center [305, 186] width 10 height 10
radio input "true"
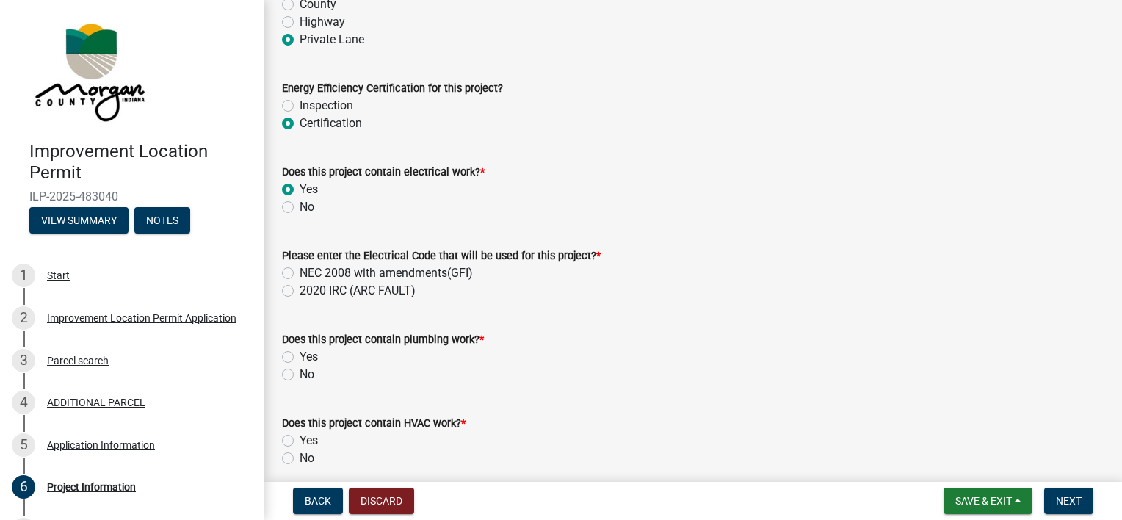
click at [300, 274] on label "NEC 2008 with amendments(GFI)" at bounding box center [386, 273] width 173 height 18
click at [300, 274] on input "NEC 2008 with amendments(GFI)" at bounding box center [305, 269] width 10 height 10
radio input "true"
click at [300, 353] on label "Yes" at bounding box center [309, 357] width 18 height 18
click at [300, 353] on input "Yes" at bounding box center [305, 353] width 10 height 10
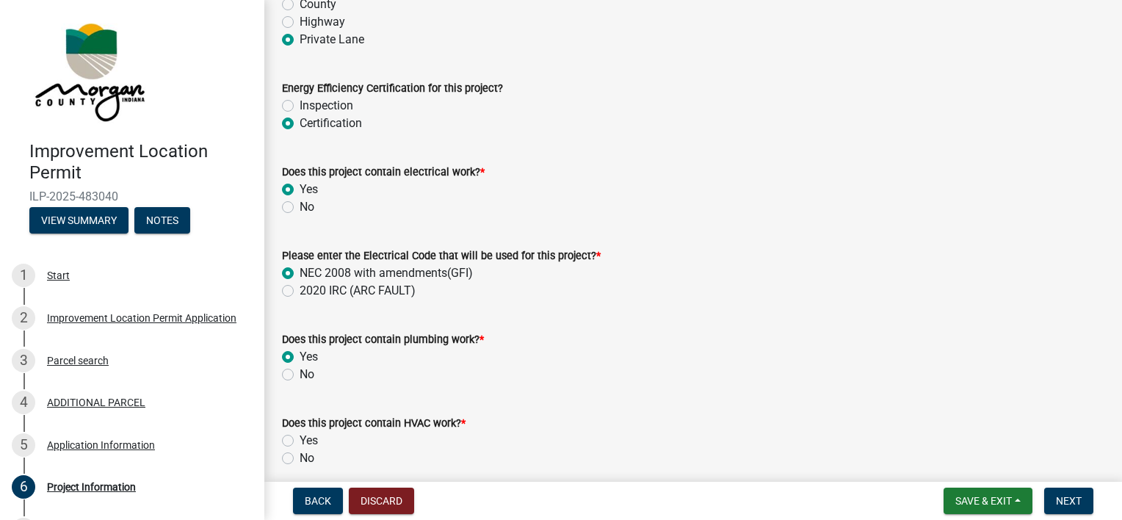
radio input "true"
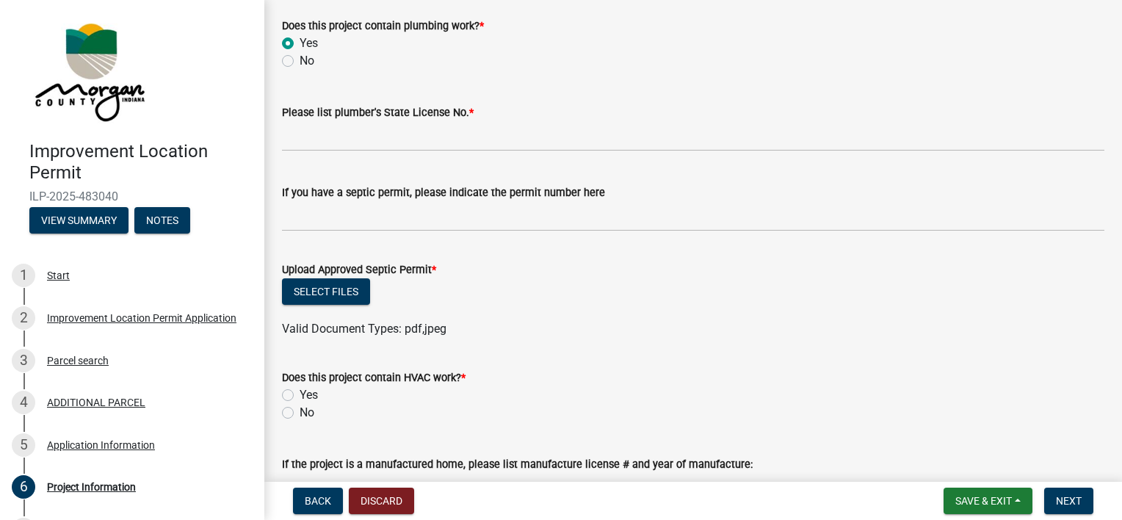
scroll to position [2462, 0]
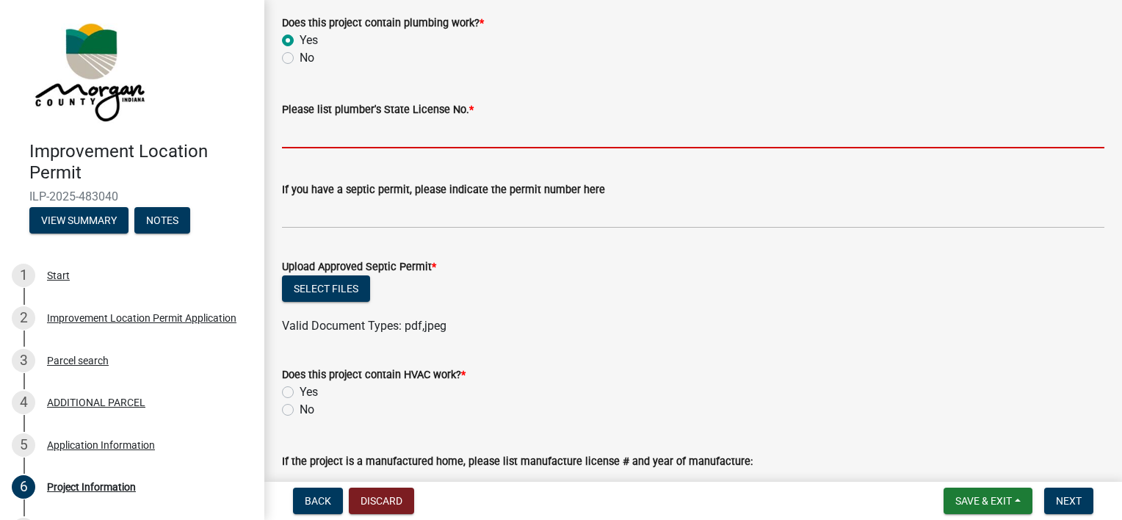
click at [325, 130] on input "Please list plumber's State License No. *" at bounding box center [693, 133] width 822 height 30
type input "PL1300005"
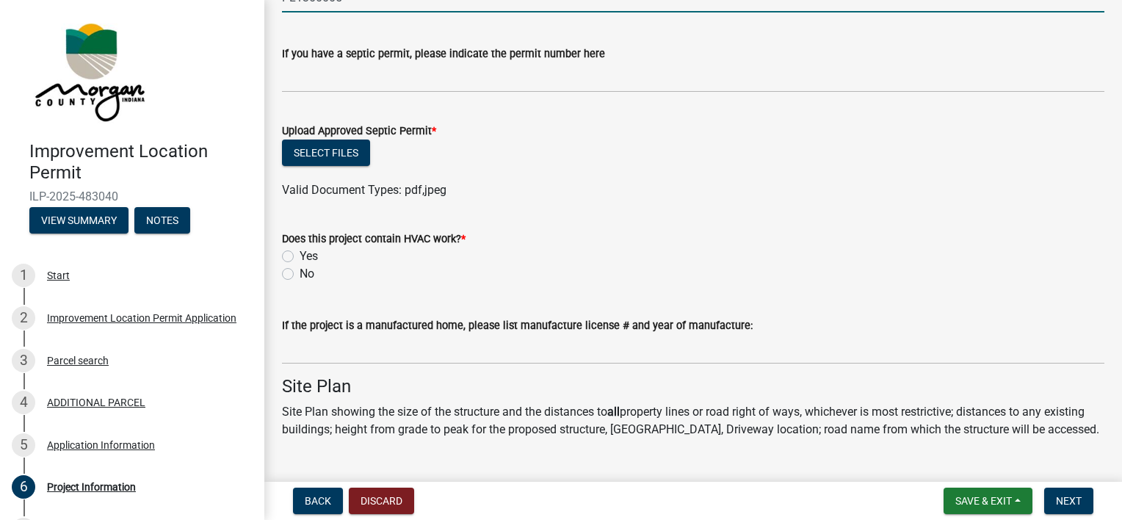
scroll to position [2608, 0]
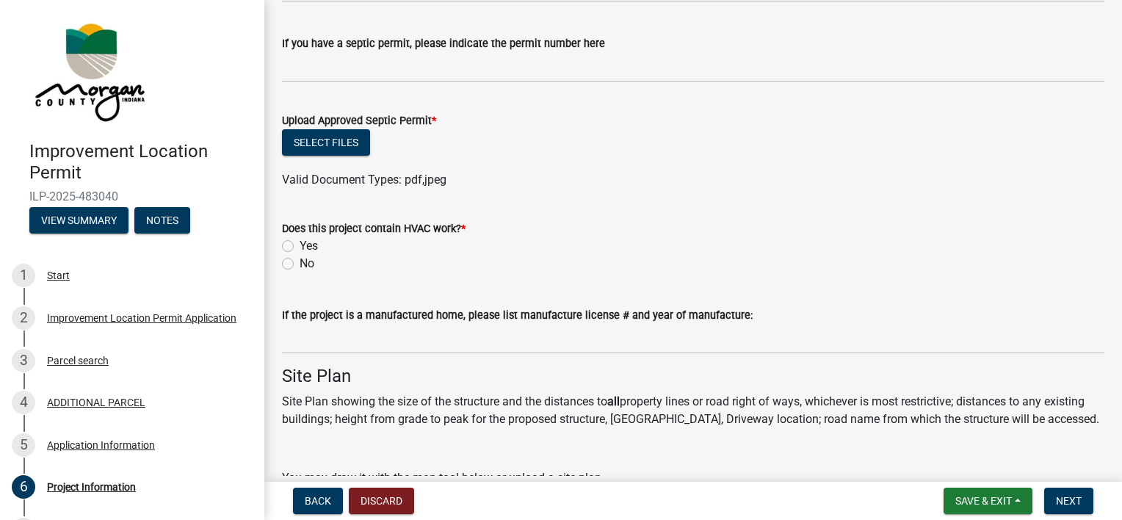
click at [300, 252] on label "Yes" at bounding box center [309, 246] width 18 height 18
click at [300, 247] on input "Yes" at bounding box center [305, 242] width 10 height 10
radio input "true"
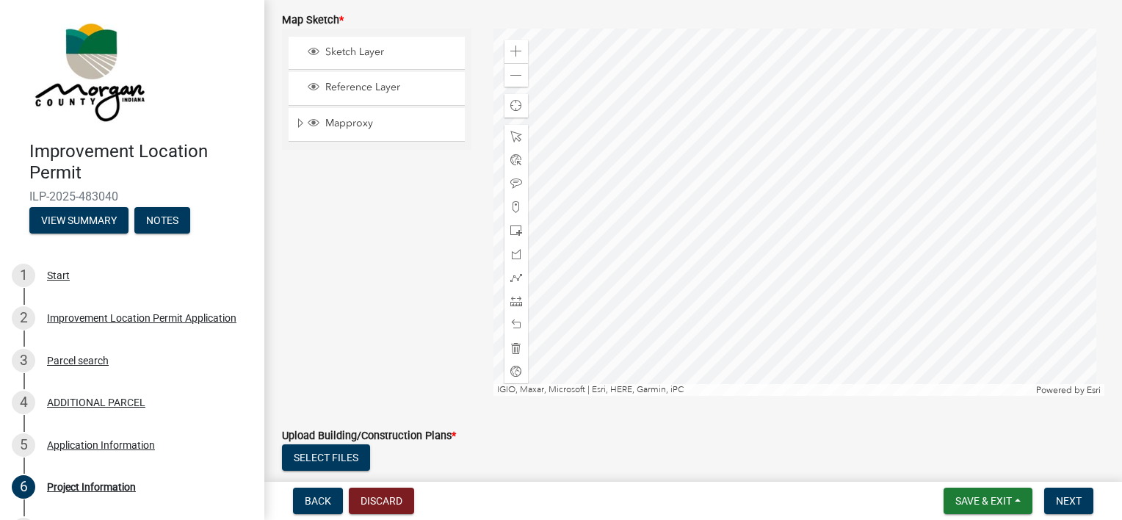
scroll to position [3252, 0]
click at [513, 227] on span at bounding box center [516, 230] width 12 height 12
click at [801, 256] on div at bounding box center [799, 211] width 612 height 367
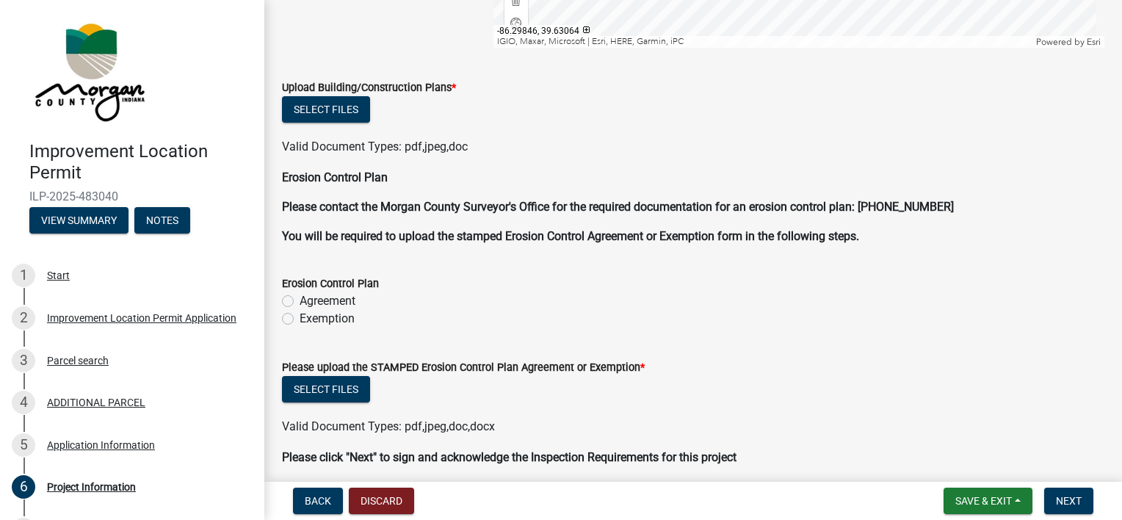
scroll to position [3613, 0]
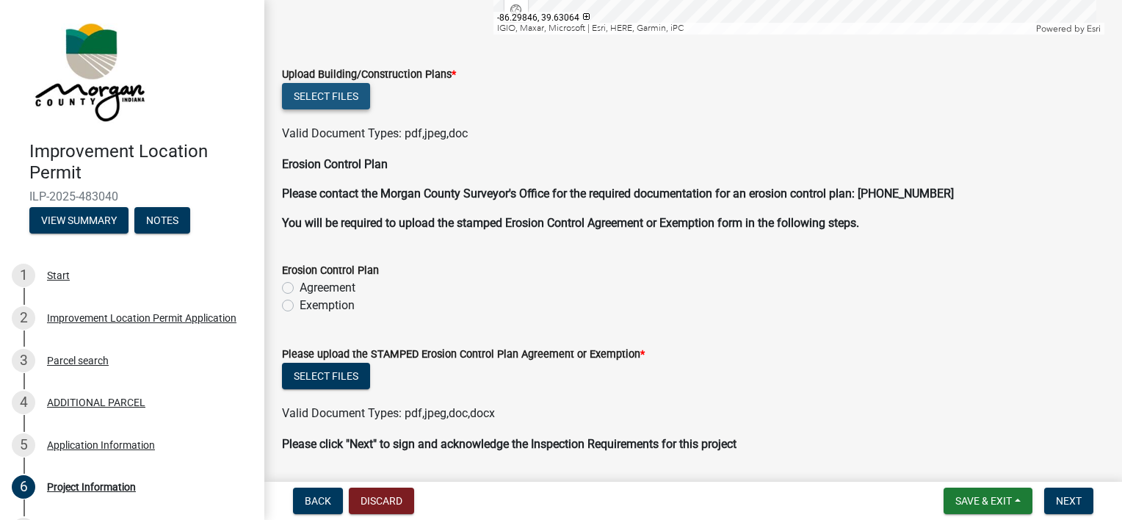
click at [335, 107] on button "Select files" at bounding box center [326, 96] width 88 height 26
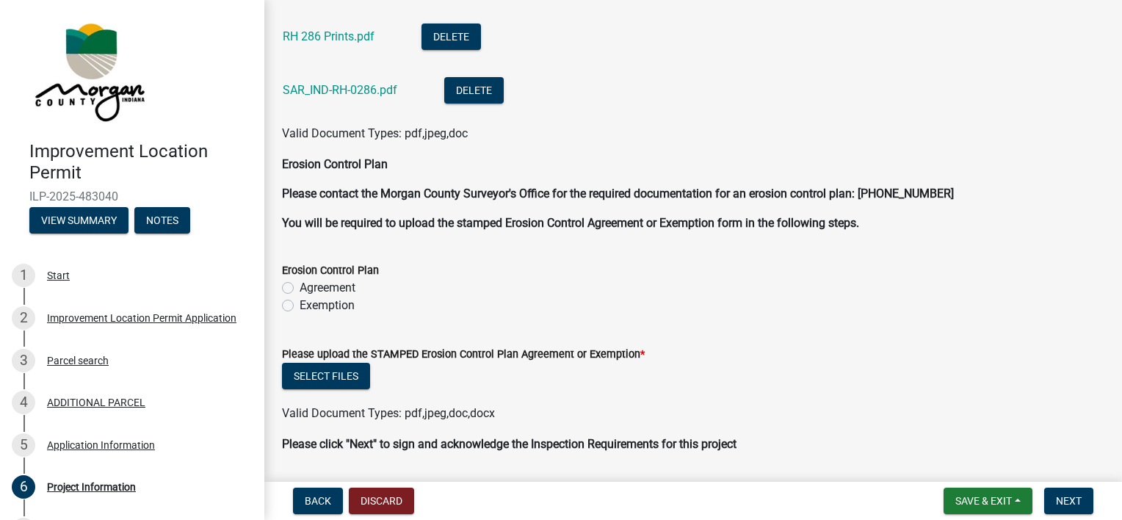
scroll to position [3927, 0]
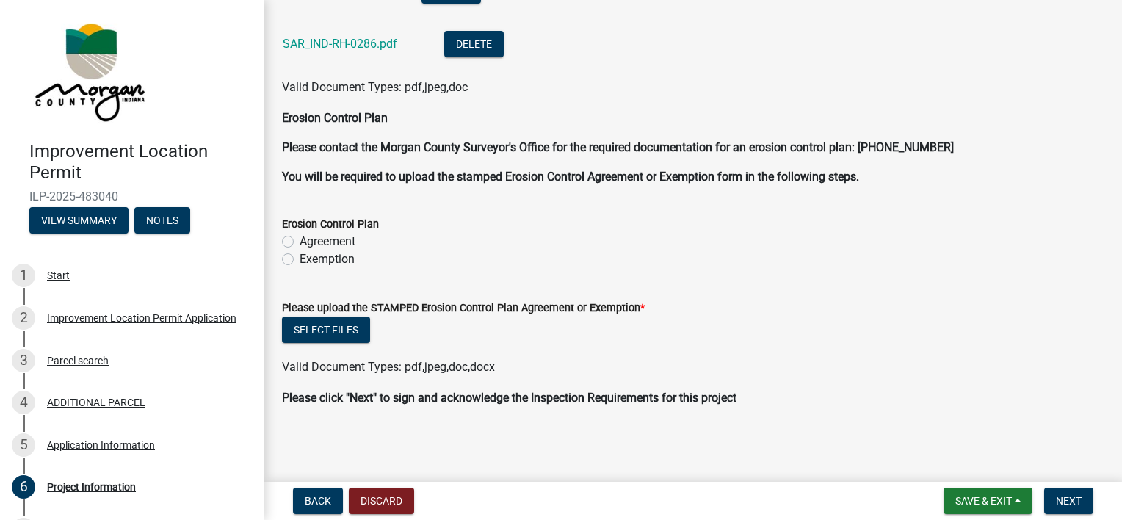
click at [291, 247] on div "Agreement" at bounding box center [693, 242] width 822 height 18
click at [300, 243] on label "Agreement" at bounding box center [328, 242] width 56 height 18
click at [300, 242] on input "Agreement" at bounding box center [305, 238] width 10 height 10
radio input "true"
click at [827, 506] on span "Next" at bounding box center [1069, 501] width 26 height 12
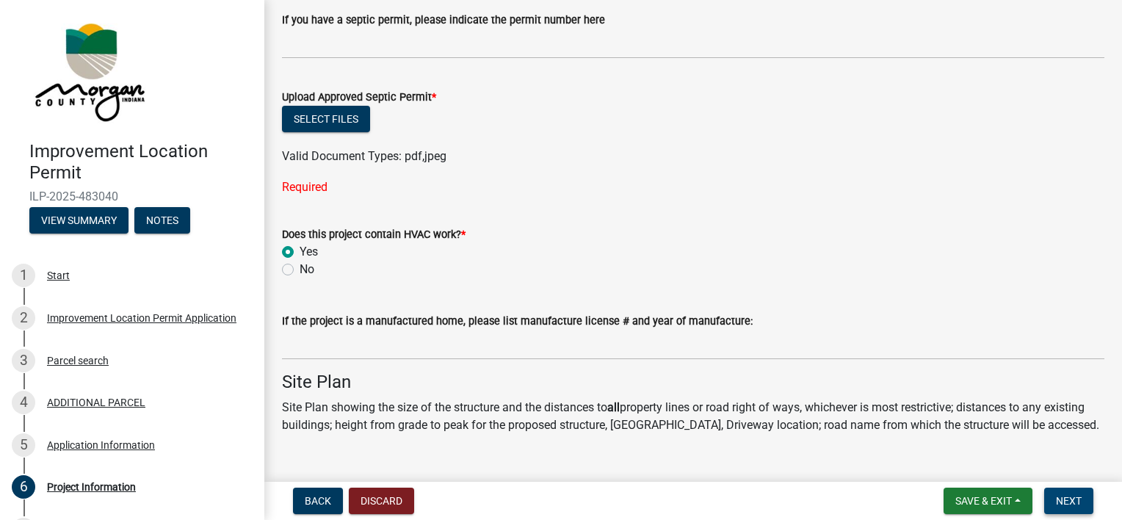
scroll to position [2647, 0]
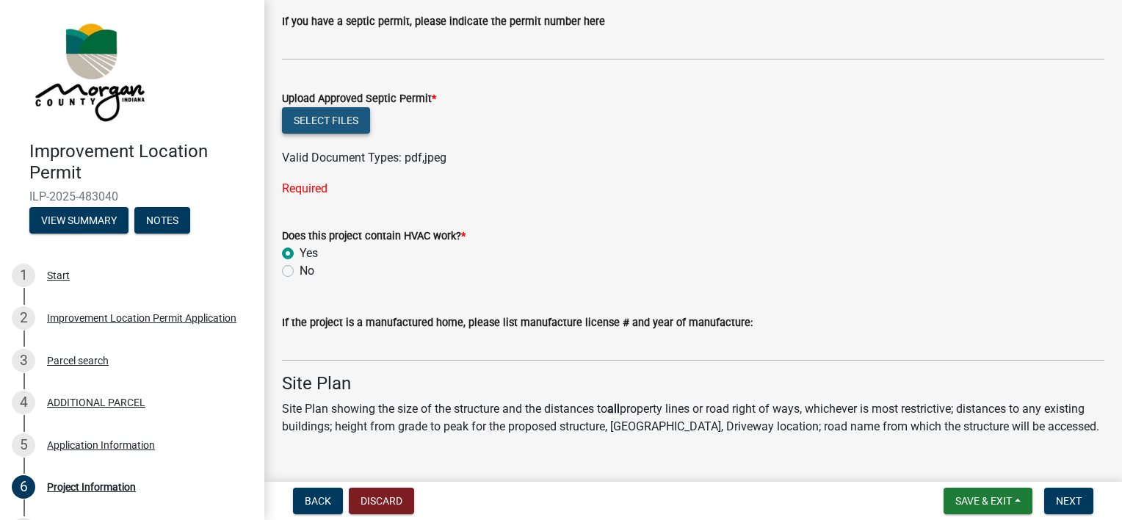
click at [344, 110] on button "Select files" at bounding box center [326, 120] width 88 height 26
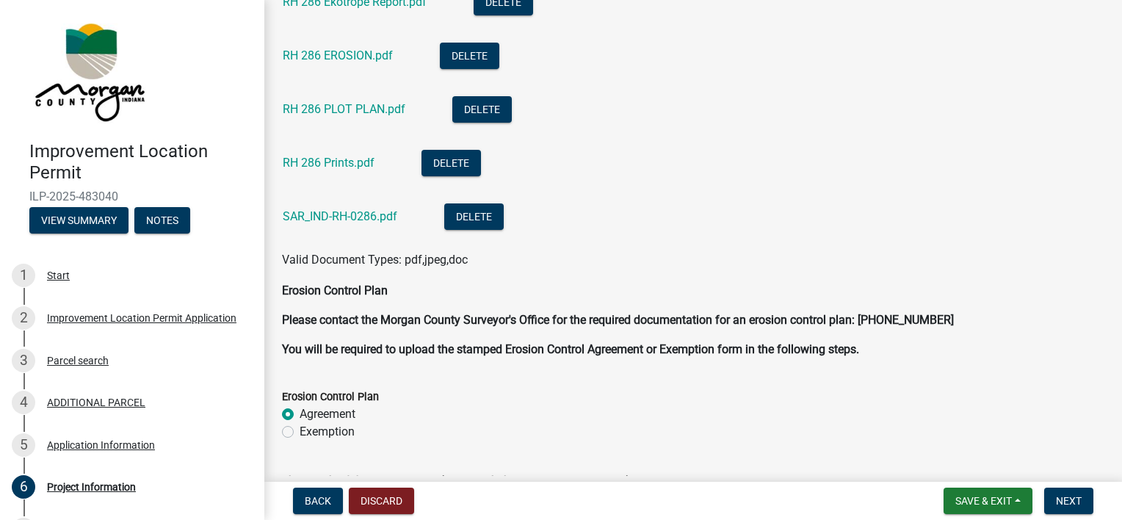
scroll to position [4028, 0]
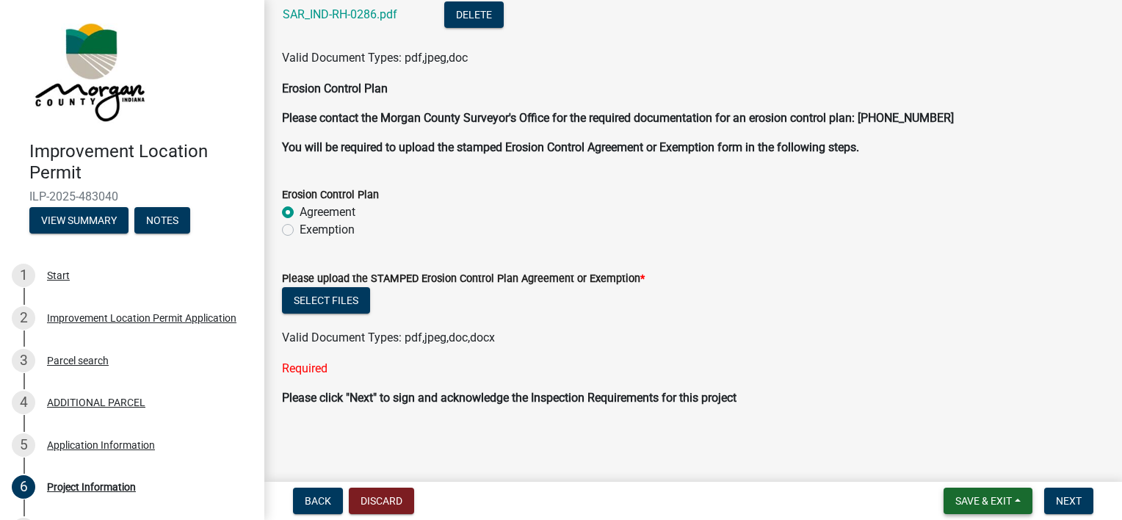
click at [827, 501] on span "Save & Exit" at bounding box center [983, 501] width 57 height 12
click at [827, 461] on button "Save & Exit" at bounding box center [973, 462] width 117 height 35
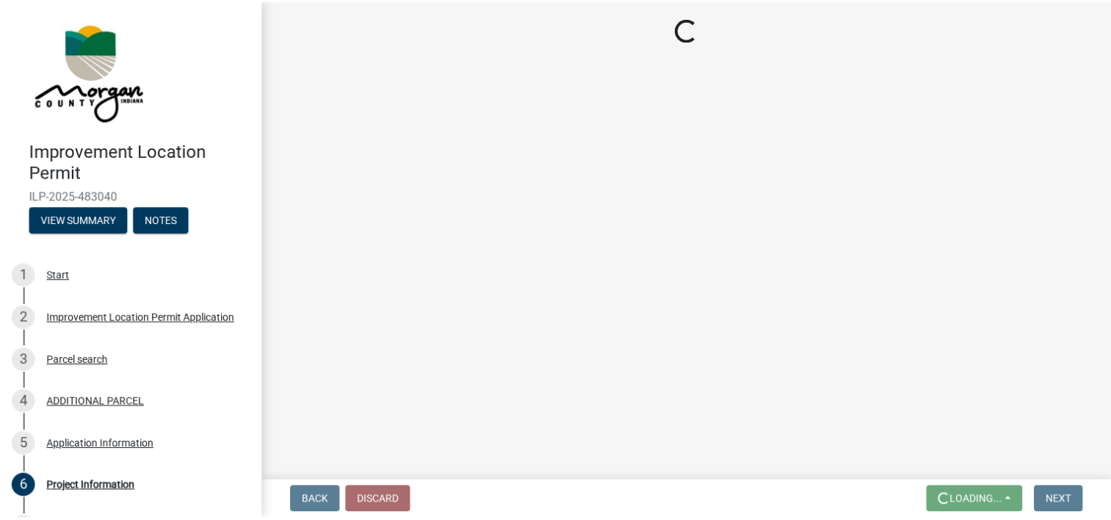
scroll to position [0, 0]
